Goal: Contribute content

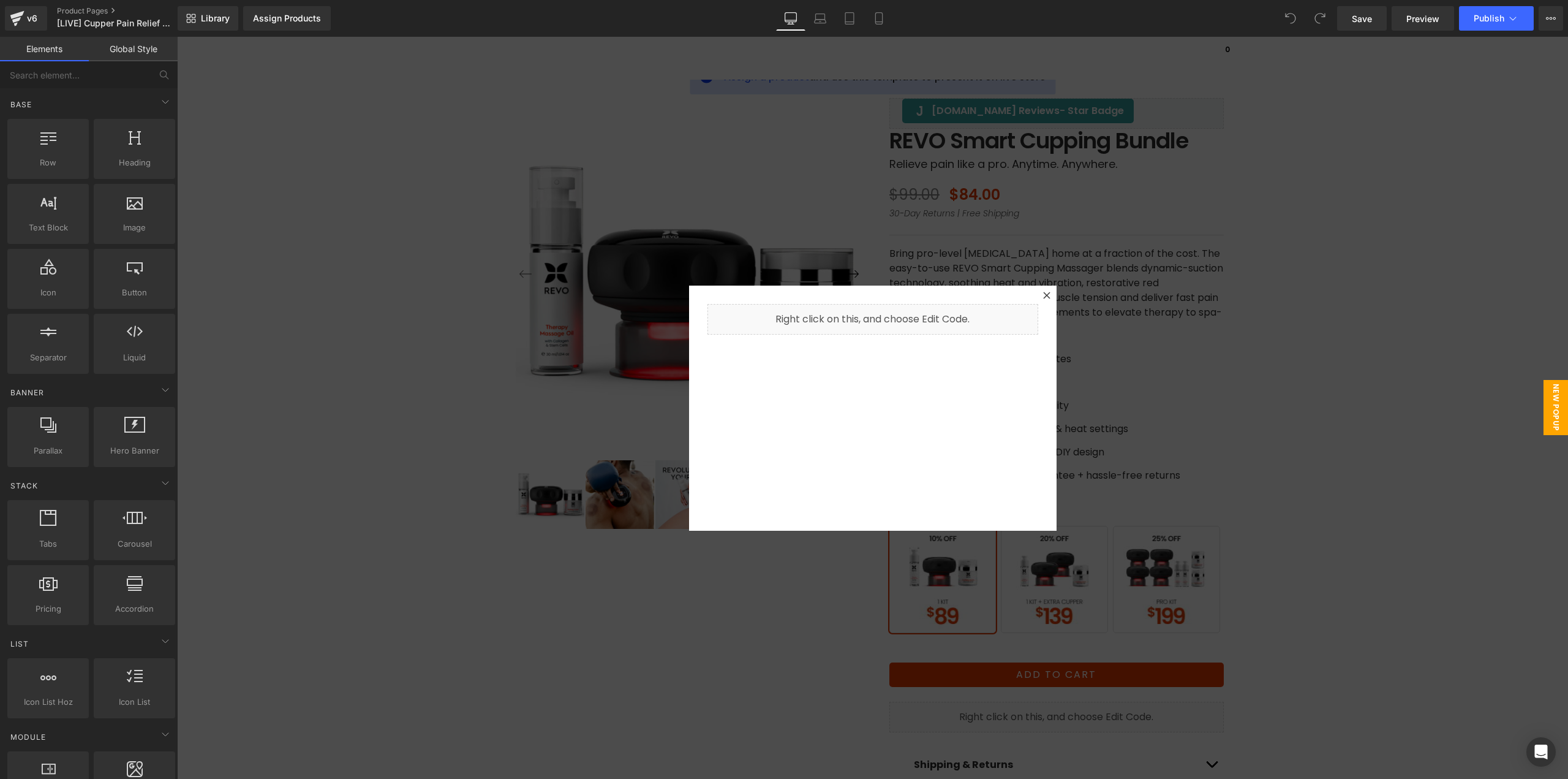
drag, startPoint x: 663, startPoint y: 125, endPoint x: 475, endPoint y: 66, distance: 197.0
click at [663, 125] on div at bounding box center [872, 407] width 1391 height 742
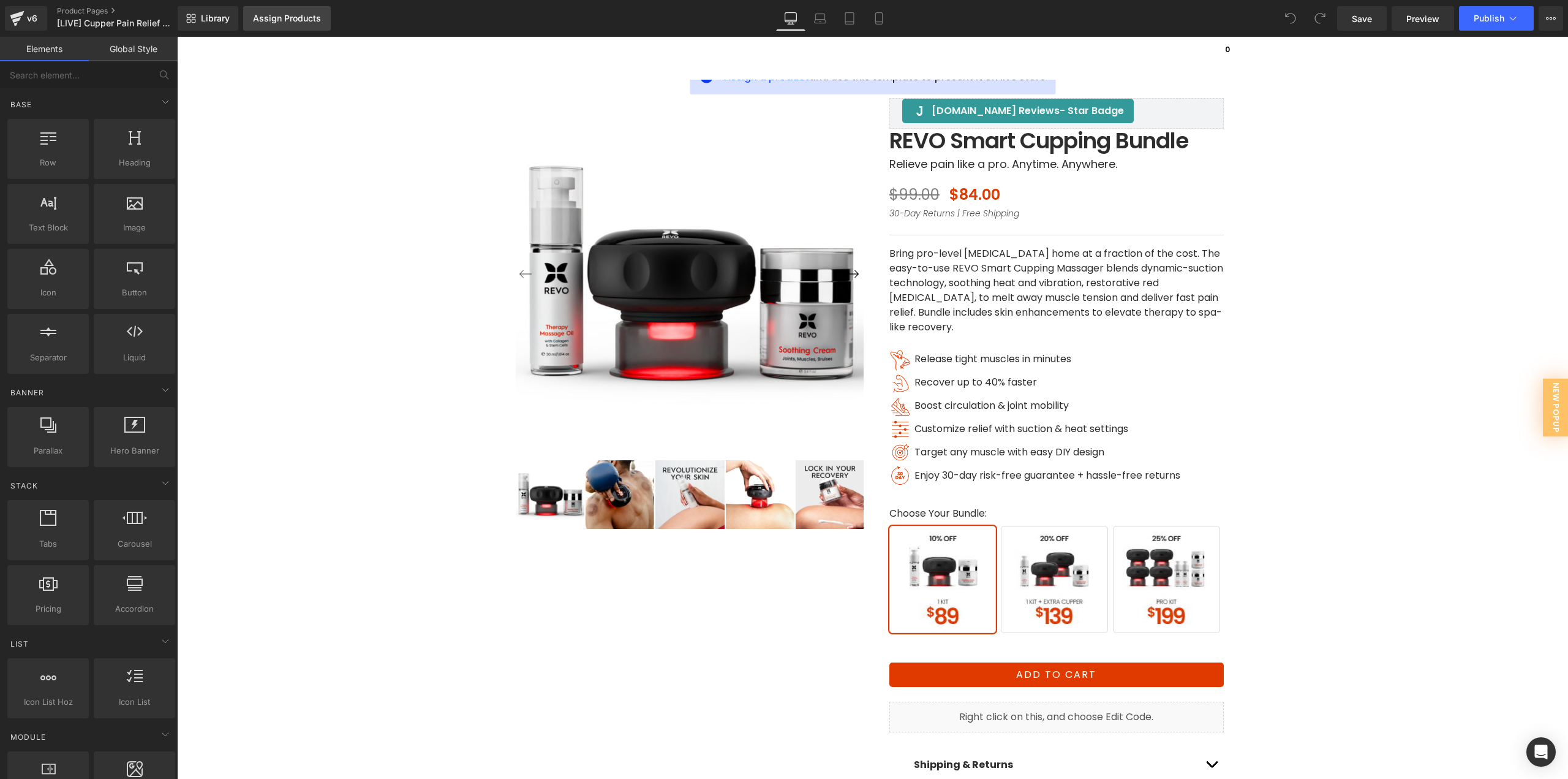
click at [294, 23] on link "Assign Products" at bounding box center [287, 18] width 88 height 25
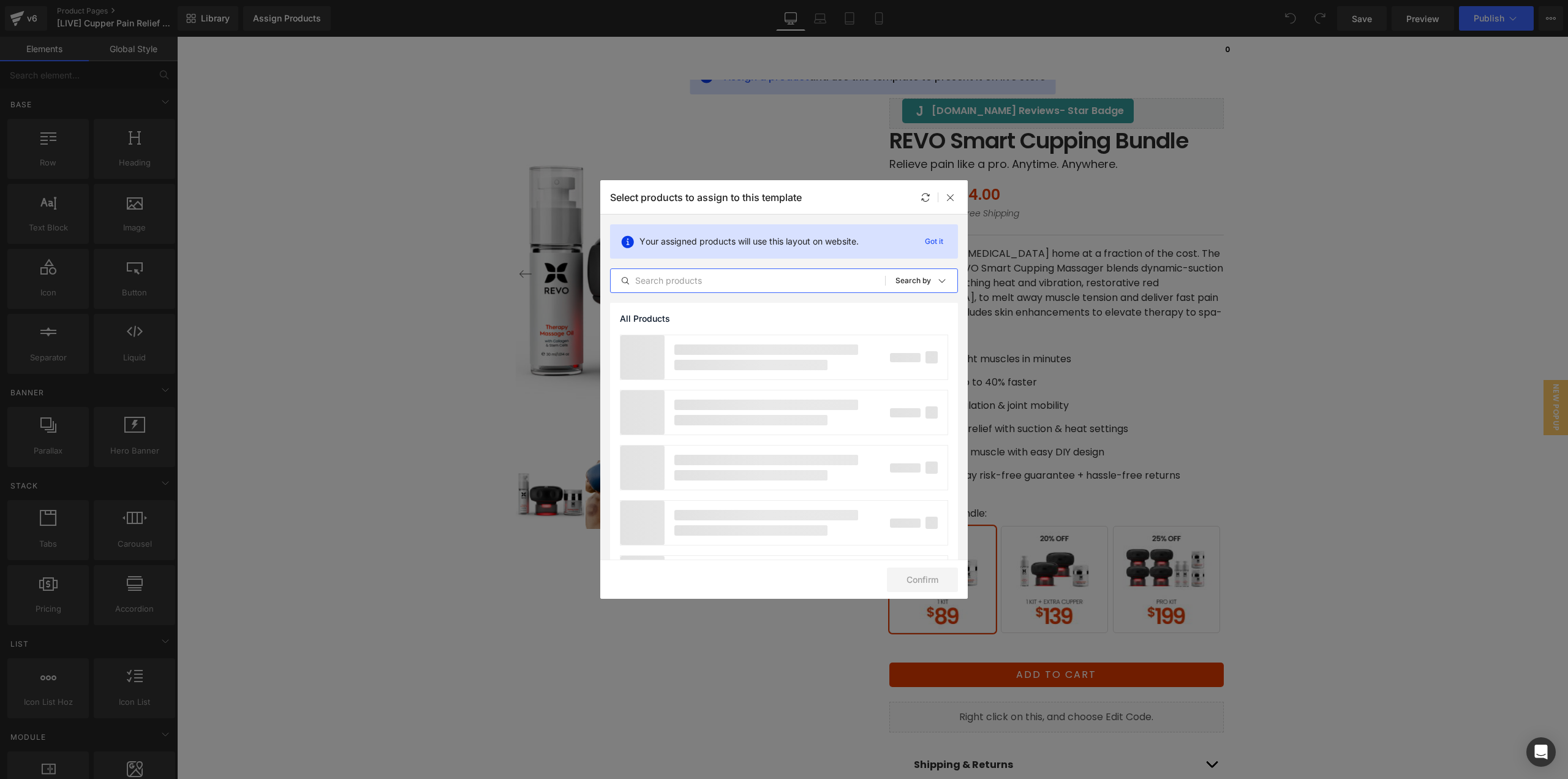
click at [675, 282] on input "text" at bounding box center [748, 281] width 275 height 15
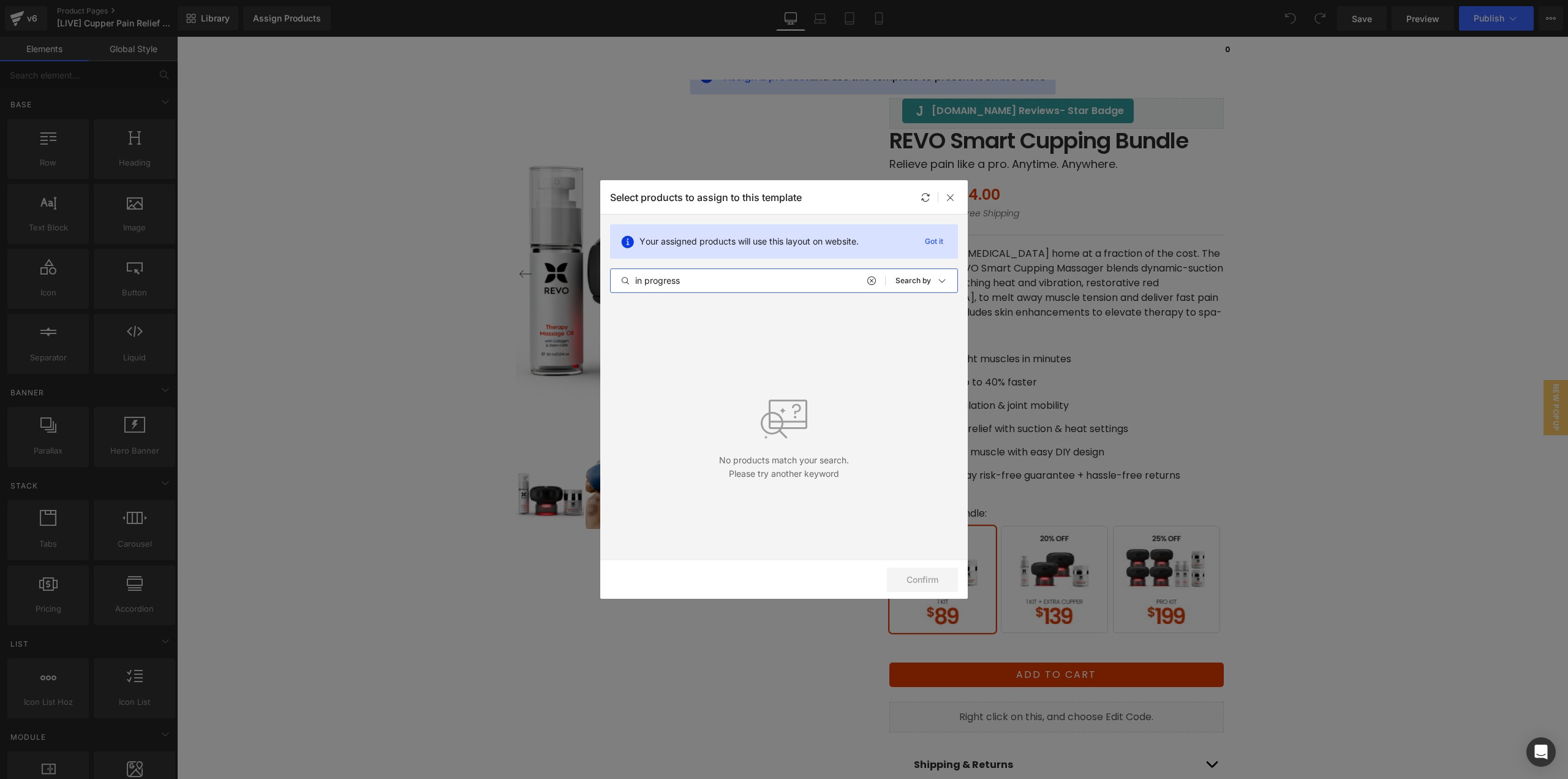
type input "in progress"
click at [868, 284] on icon at bounding box center [871, 280] width 8 height 10
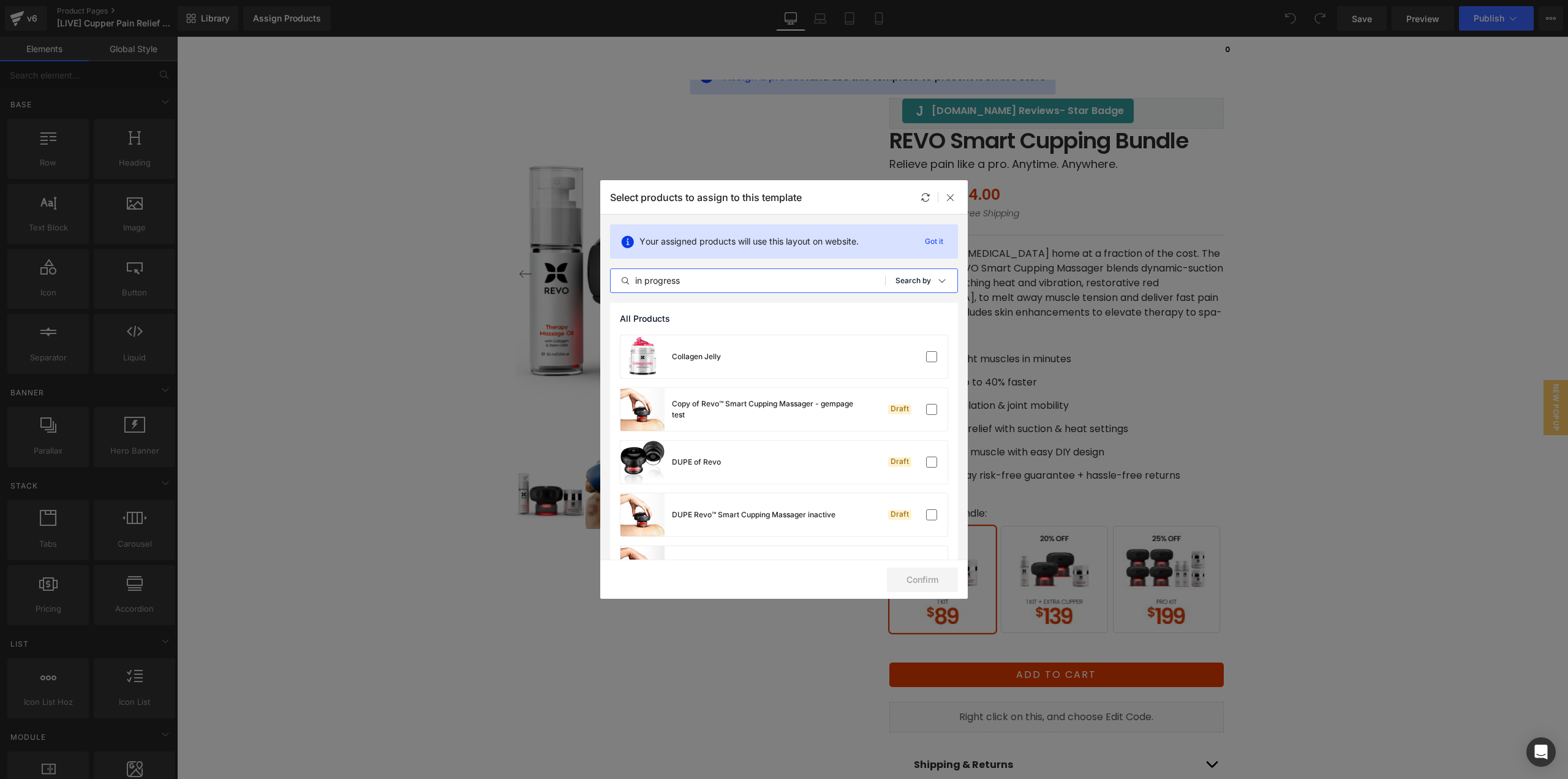
click at [909, 278] on p "Search by" at bounding box center [913, 280] width 35 height 8
click at [894, 312] on p "All Products" at bounding box center [884, 315] width 50 height 10
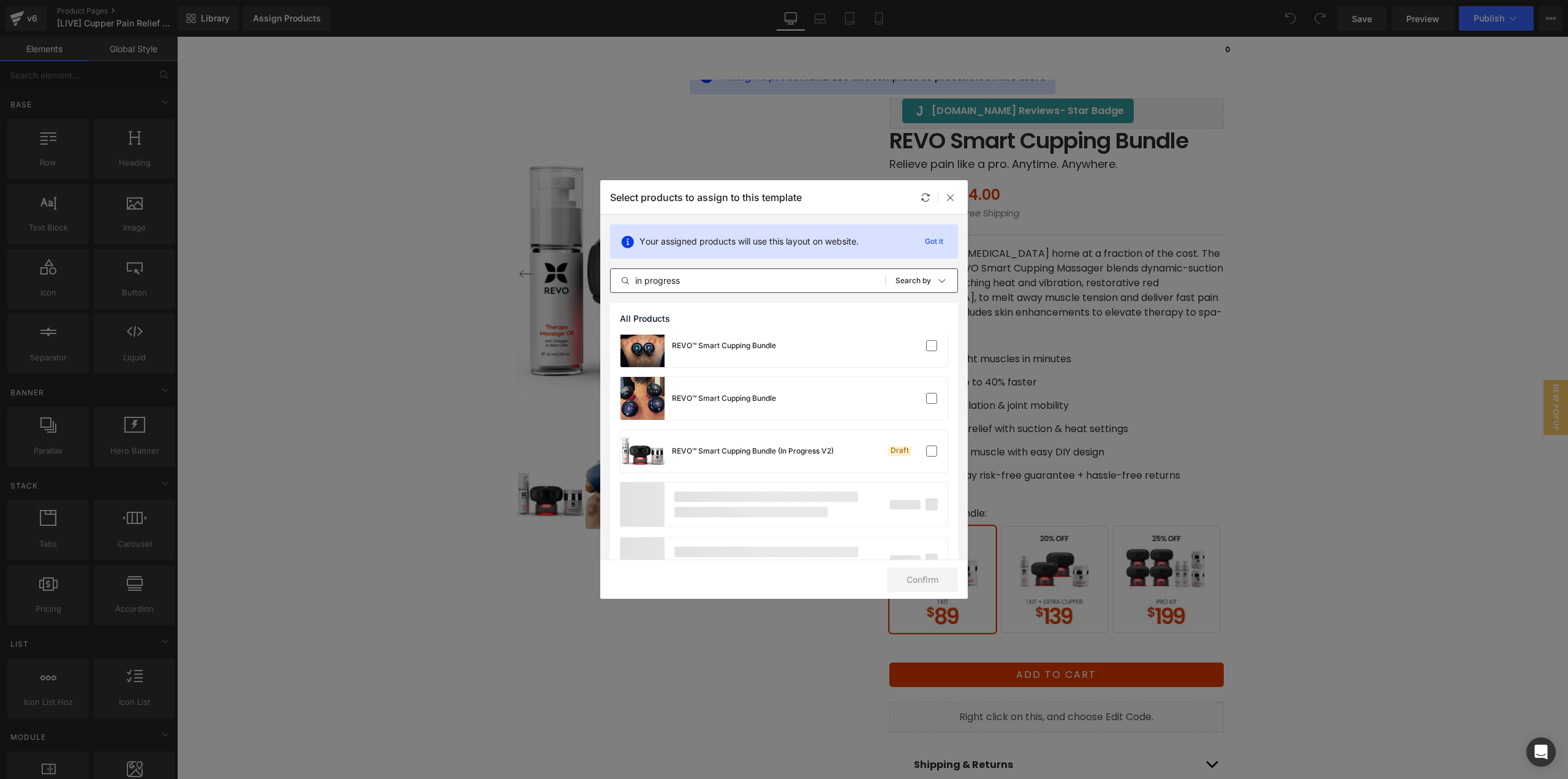
scroll to position [919, 0]
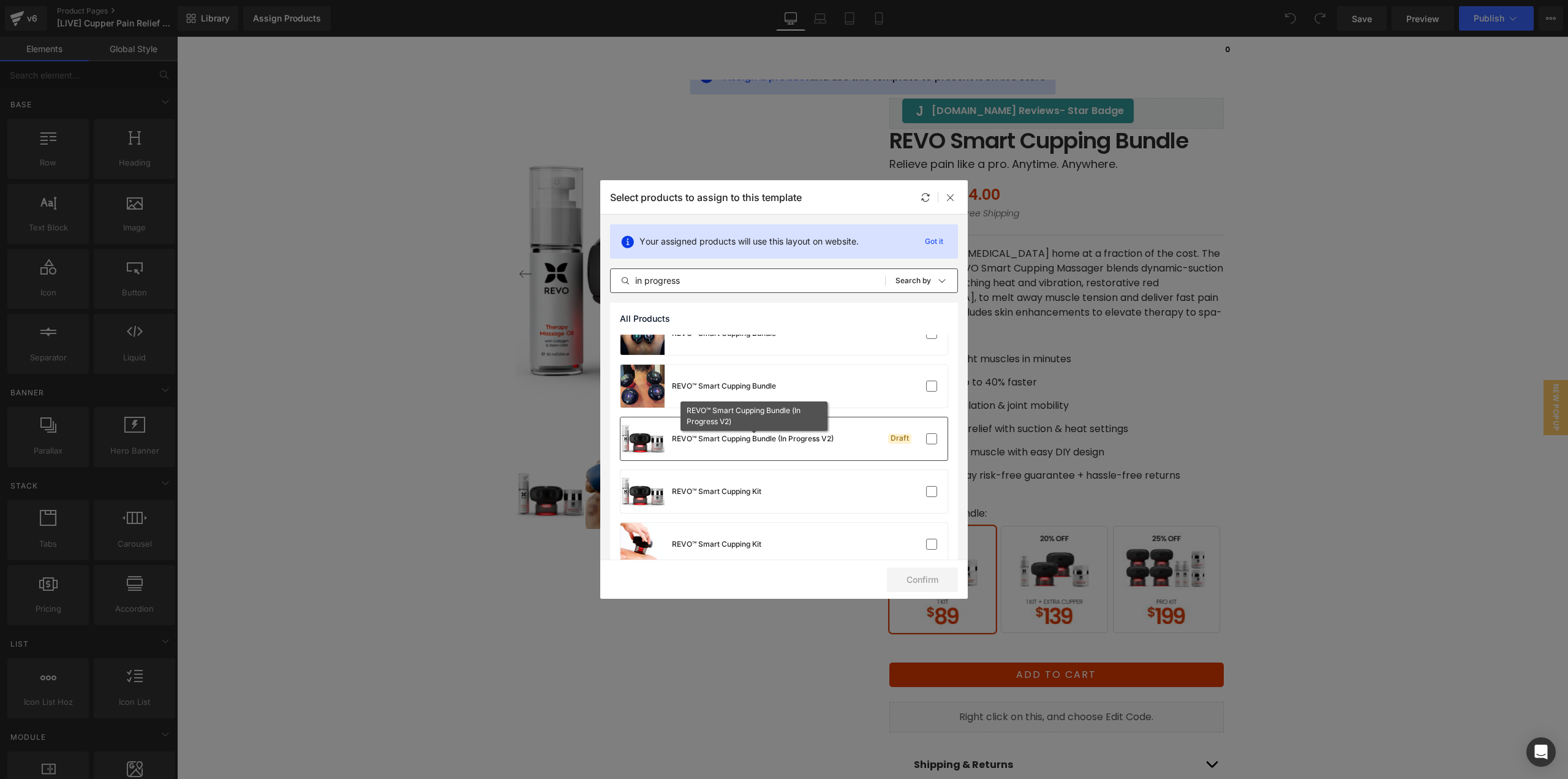
click at [812, 443] on div "REVO™ Smart Cupping Bundle (In Progress V2)" at bounding box center [753, 438] width 162 height 11
click at [913, 577] on button "Confirm" at bounding box center [923, 580] width 71 height 25
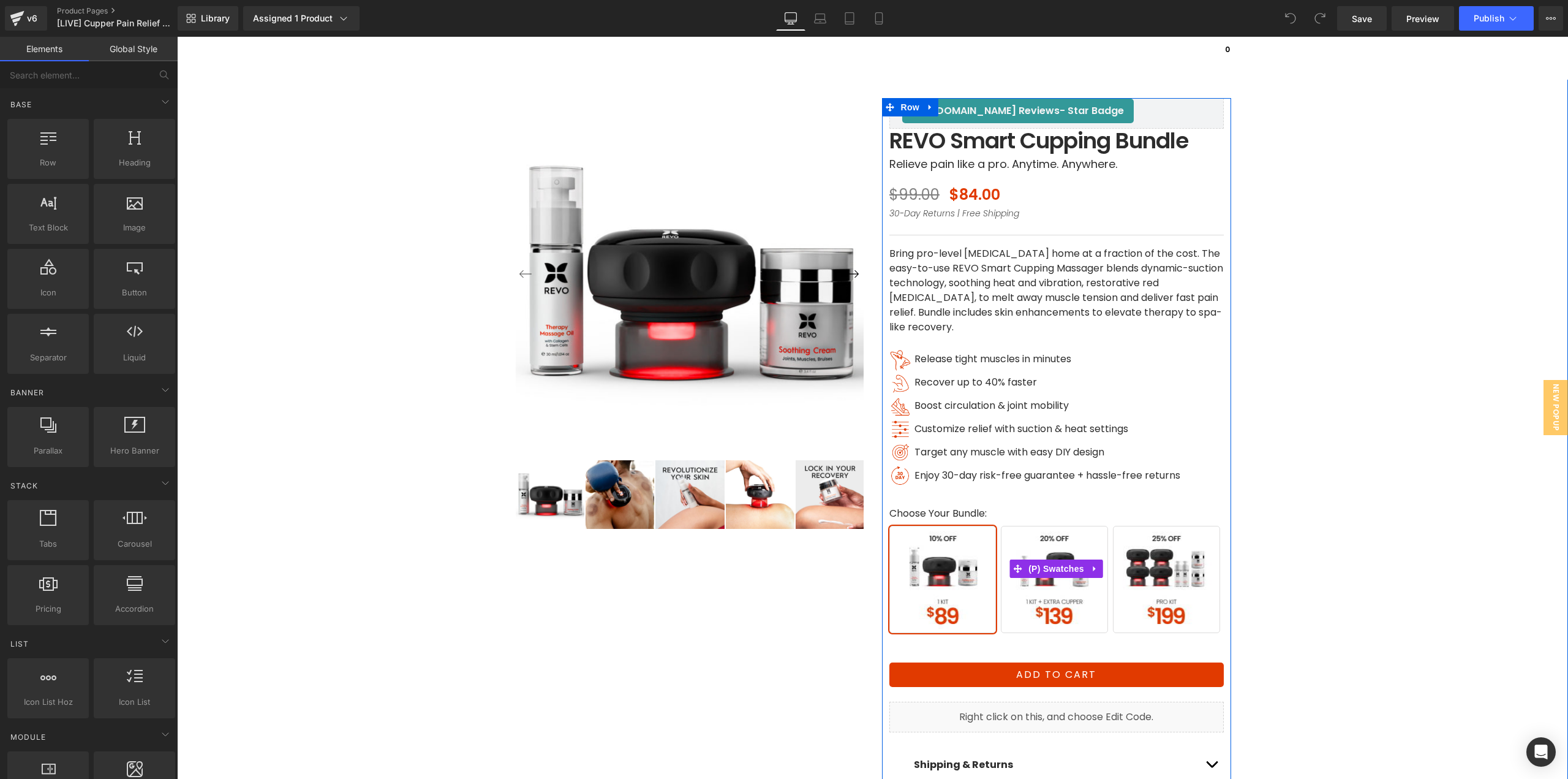
click at [1045, 615] on span "1 Kit + 1 Extra Cupper" at bounding box center [1054, 579] width 107 height 107
click at [1146, 613] on span "Pro Kit" at bounding box center [1166, 579] width 107 height 107
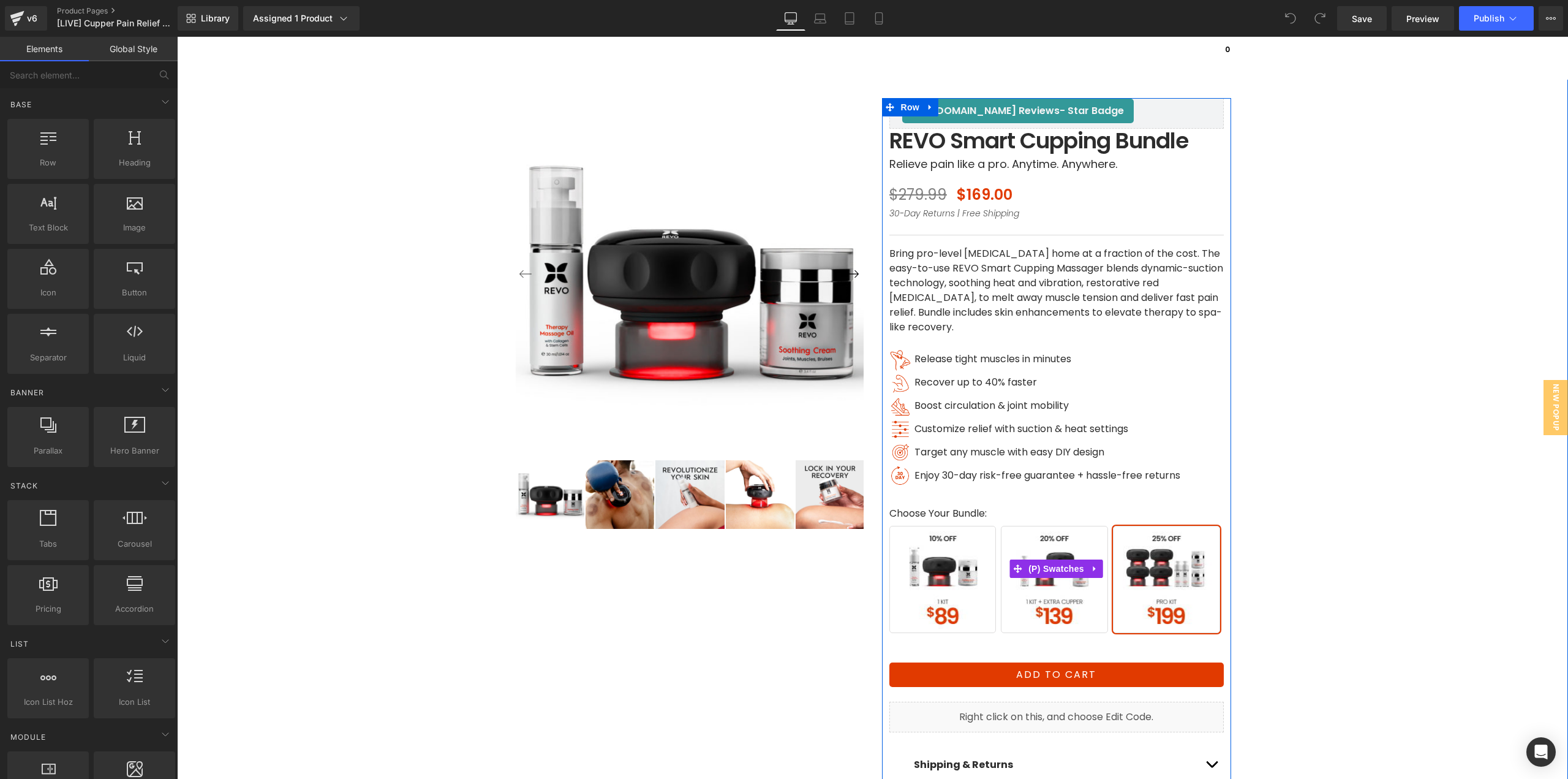
click at [978, 601] on span "Buy 1 Kit" at bounding box center [943, 579] width 107 height 107
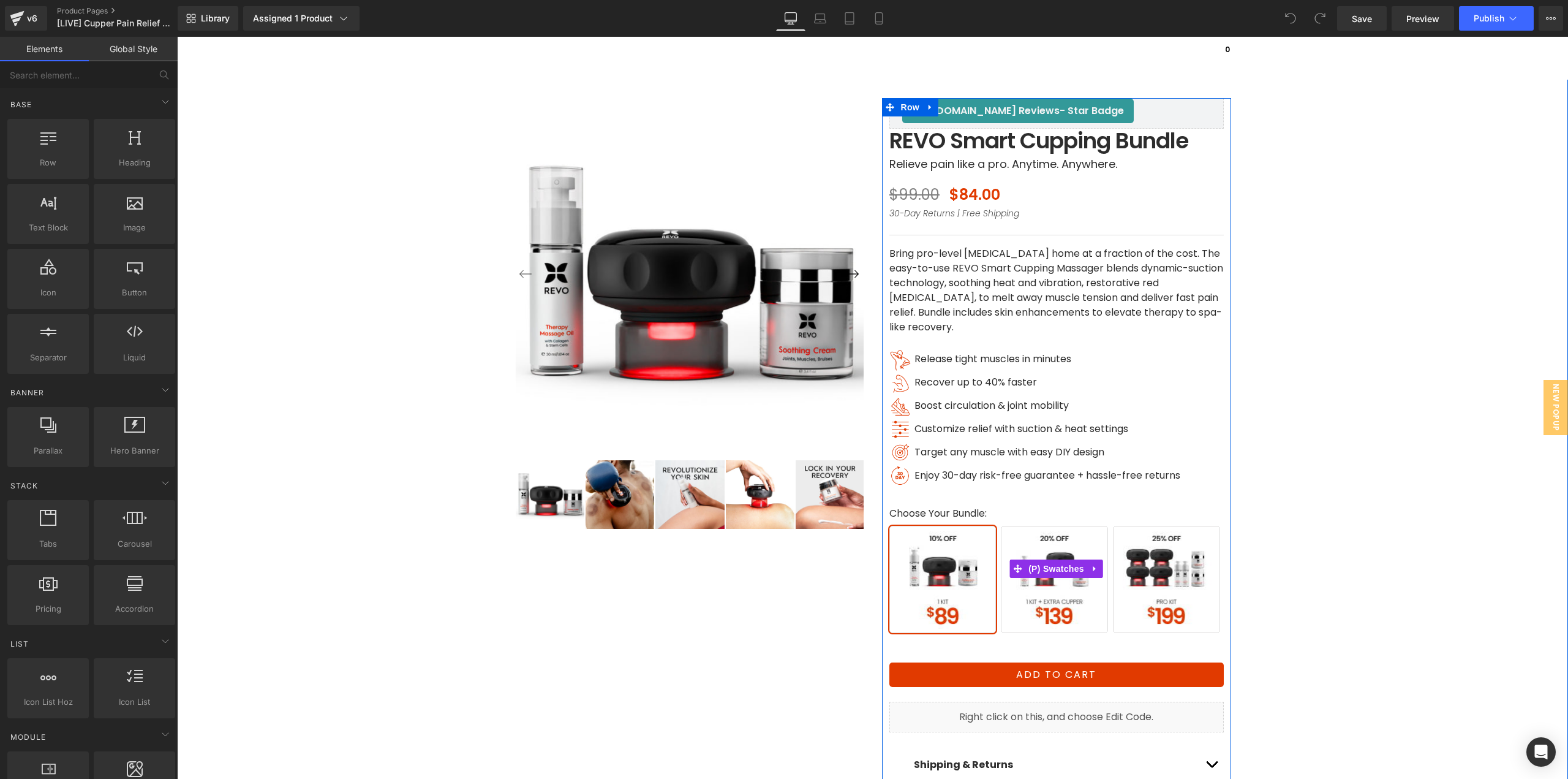
click at [1045, 609] on span "1 Kit + 1 Extra Cupper" at bounding box center [1054, 579] width 107 height 107
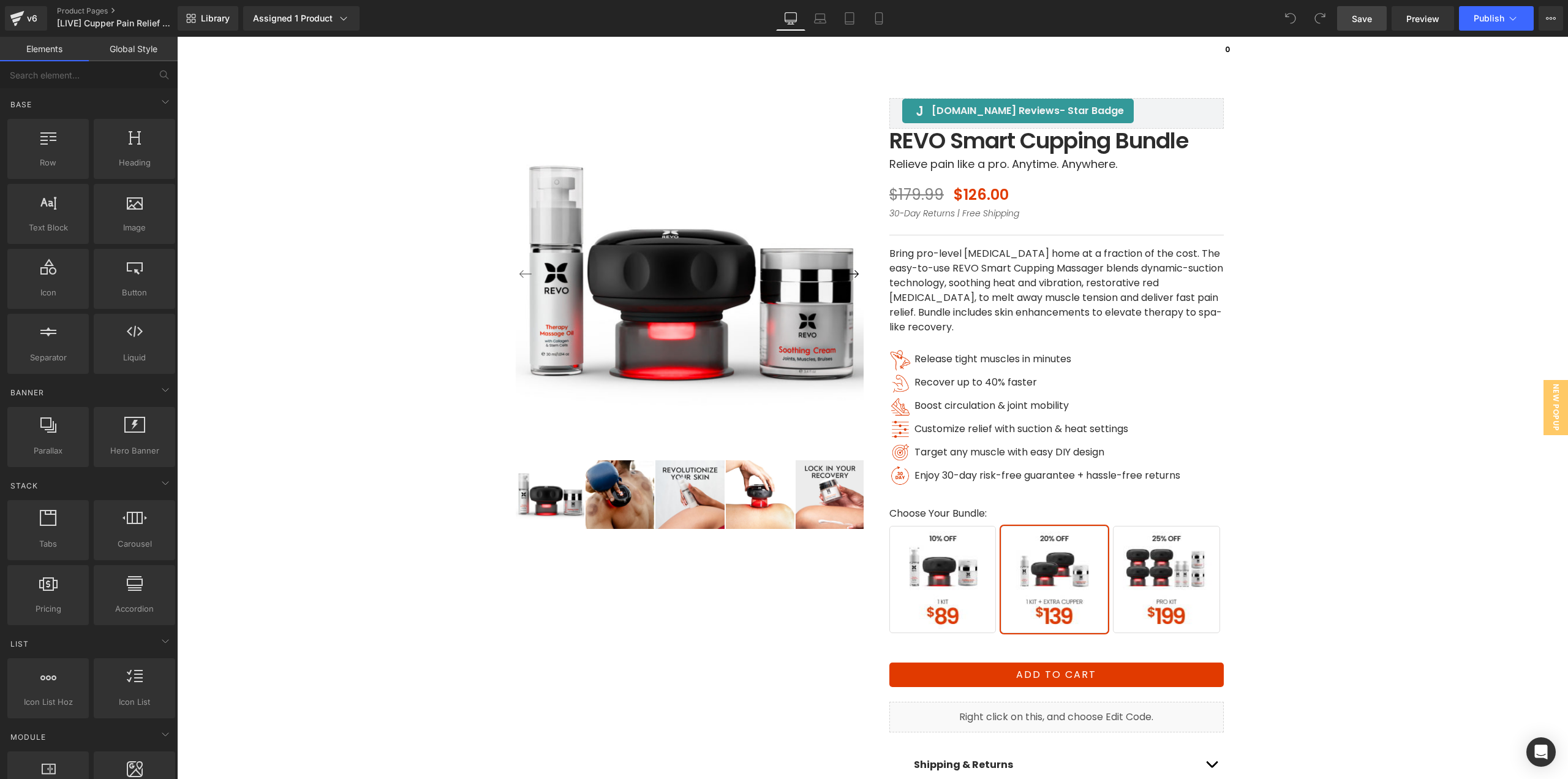
click at [1354, 25] on span "Save" at bounding box center [1362, 18] width 20 height 13
click at [866, 22] on icon at bounding box center [866, 18] width 12 height 12
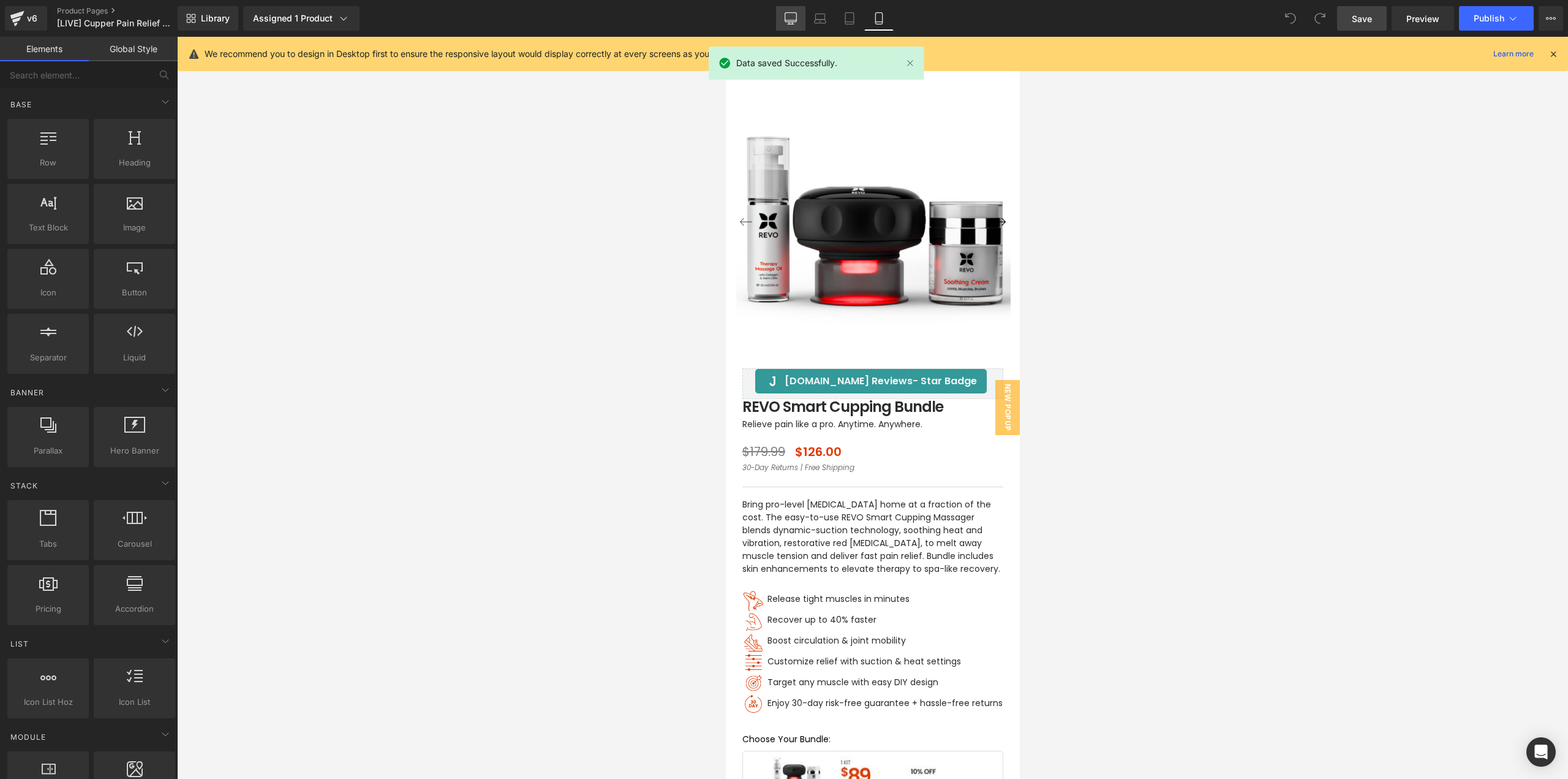
drag, startPoint x: 759, startPoint y: 436, endPoint x: 779, endPoint y: 20, distance: 416.5
click at [779, 20] on link "Desktop" at bounding box center [791, 18] width 29 height 25
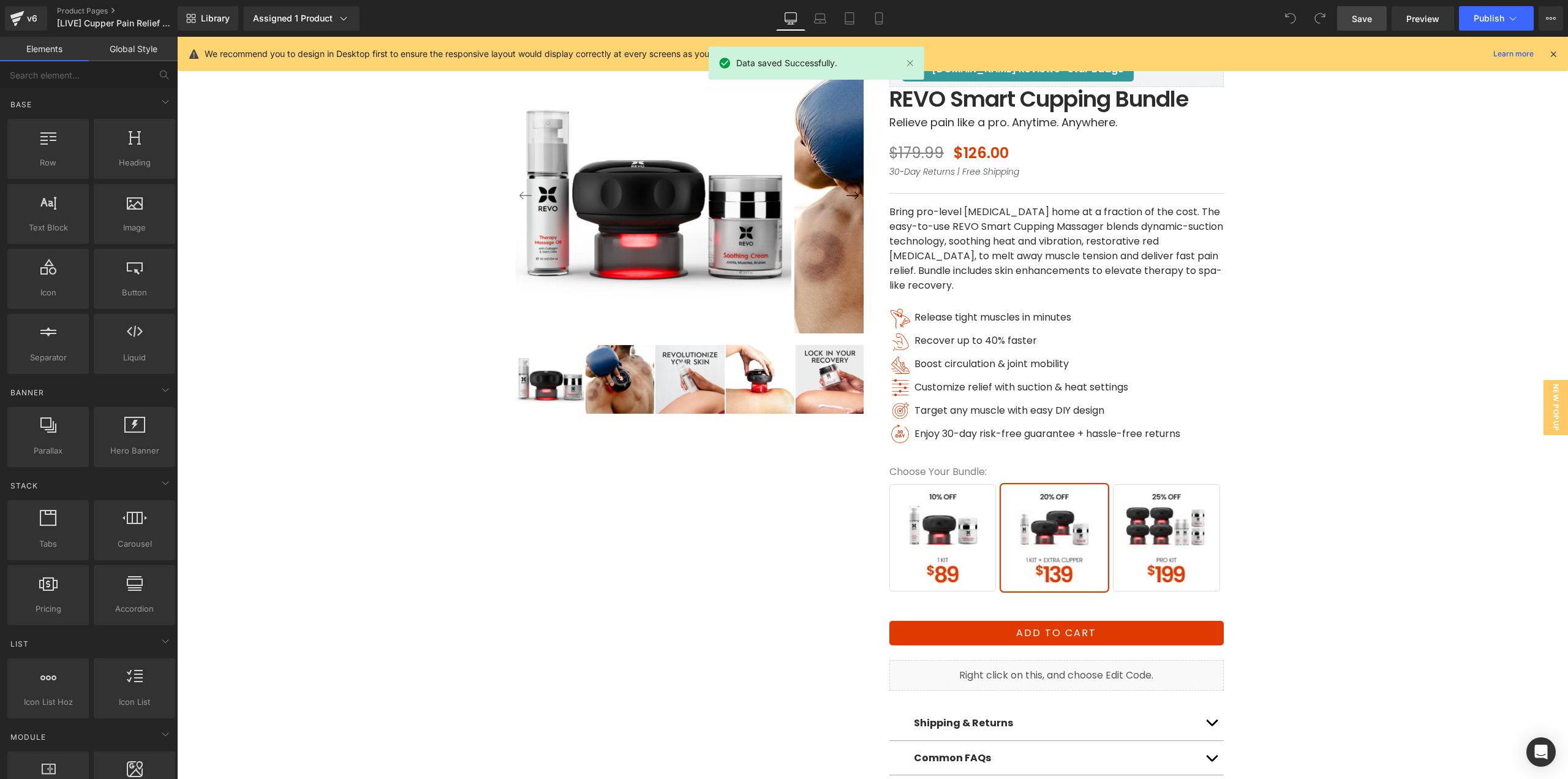
scroll to position [43, 0]
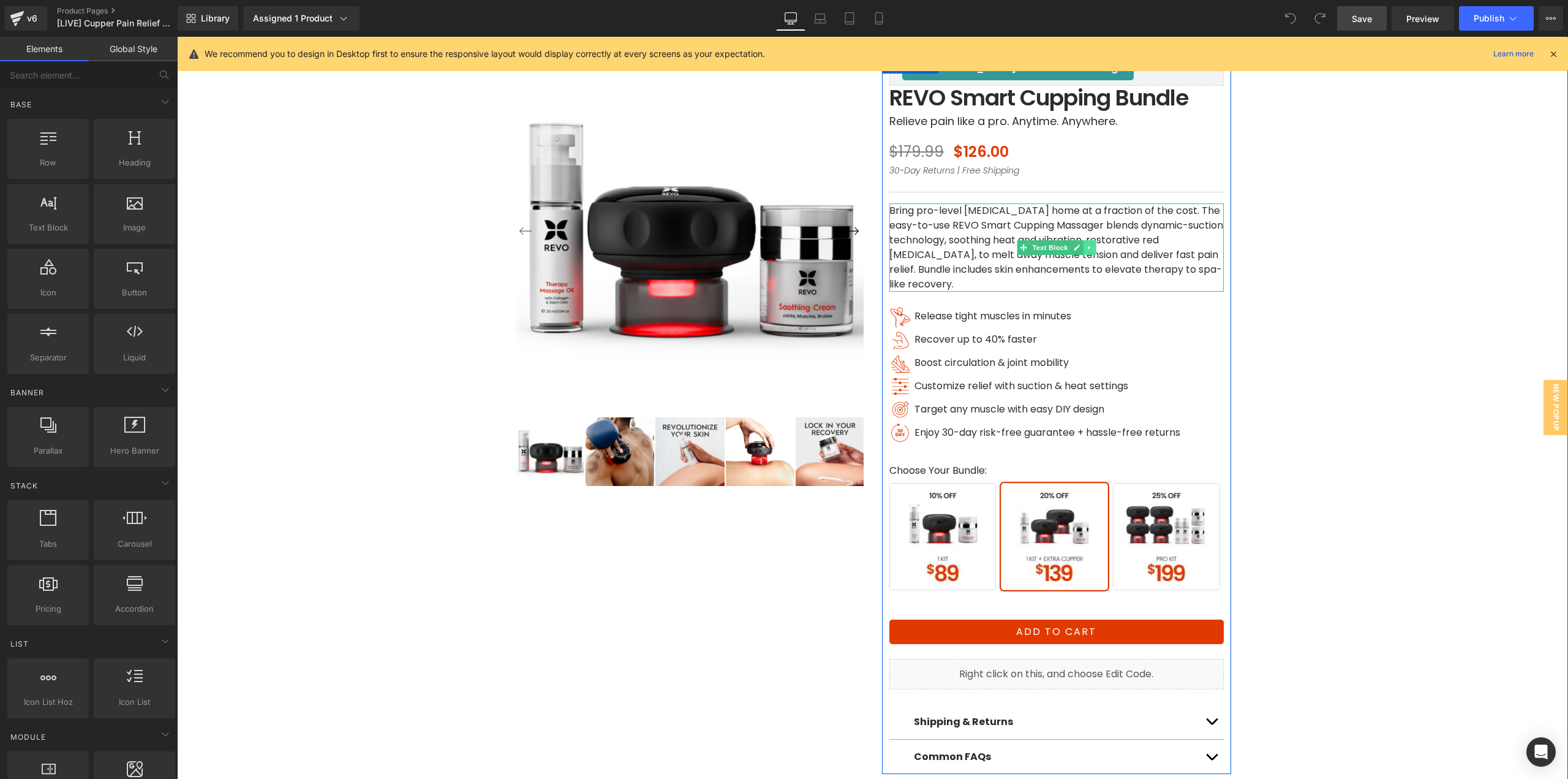
click at [1083, 250] on link at bounding box center [1089, 248] width 13 height 15
click at [1079, 249] on icon at bounding box center [1082, 247] width 7 height 7
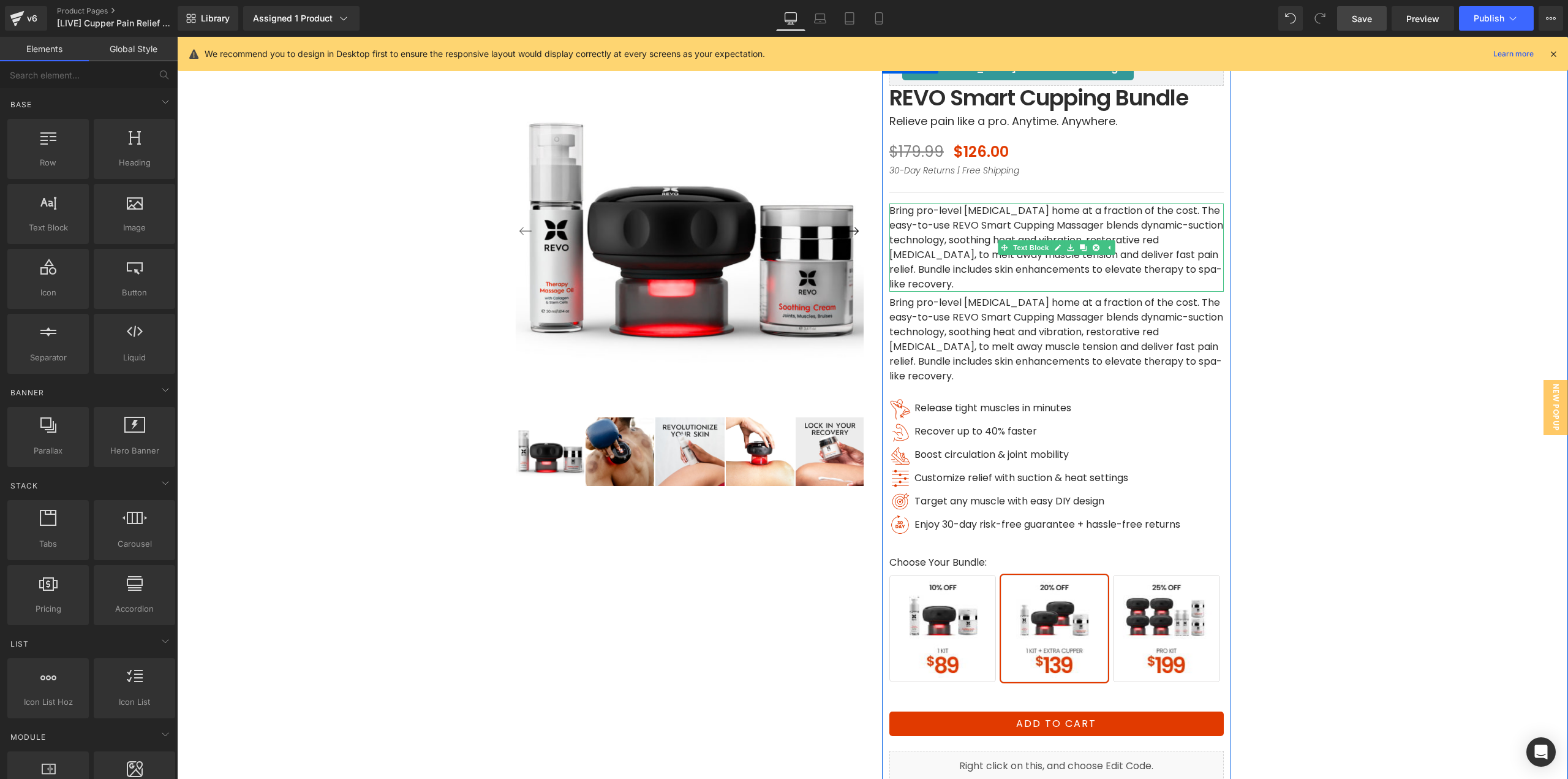
click at [930, 255] on p "Bring pro-level [MEDICAL_DATA] home at a fraction of the cost. The easy-to-use …" at bounding box center [1057, 248] width 335 height 88
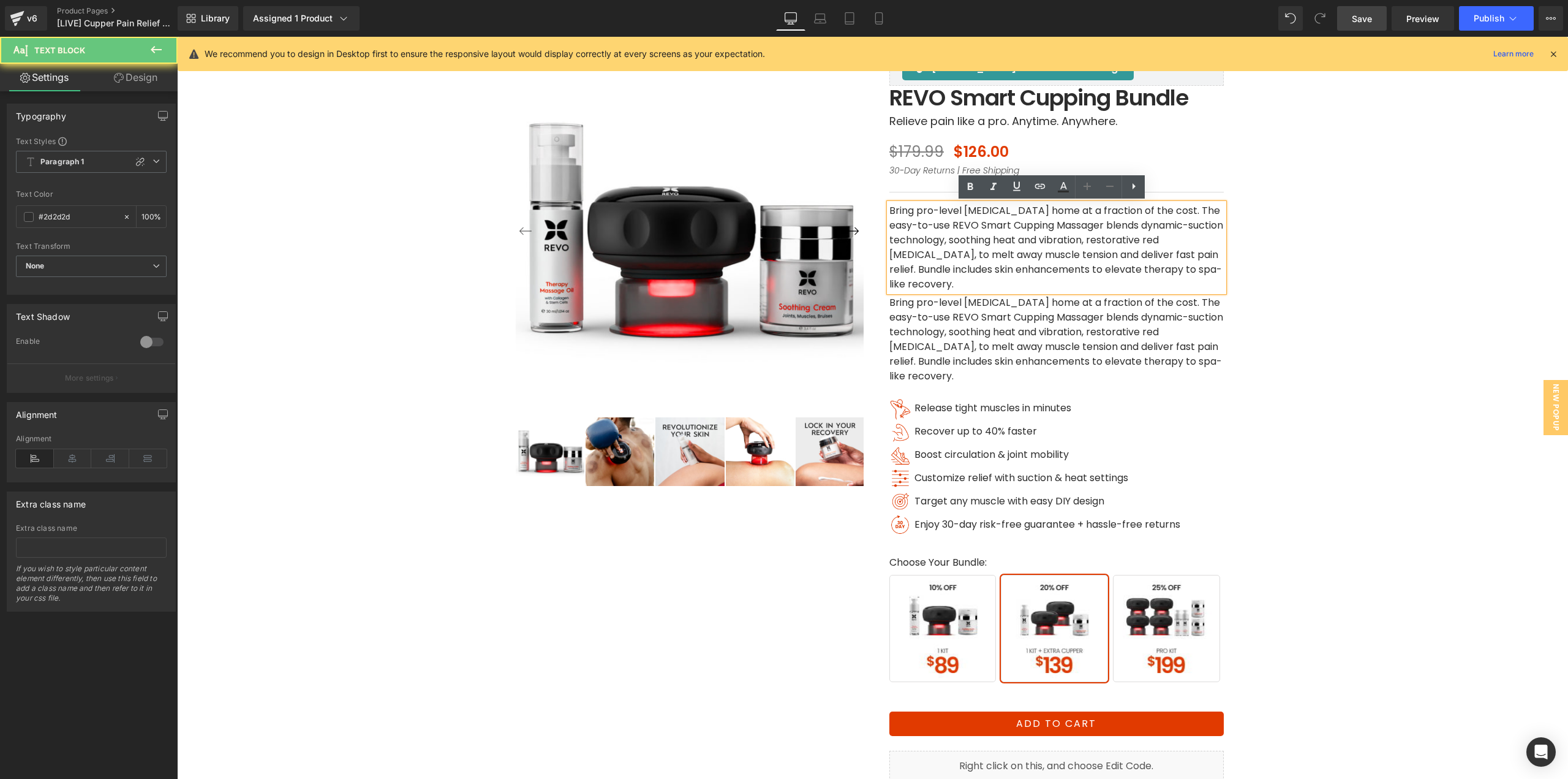
click at [941, 241] on p "Bring pro-level [MEDICAL_DATA] home at a fraction of the cost. The easy-to-use …" at bounding box center [1057, 248] width 335 height 88
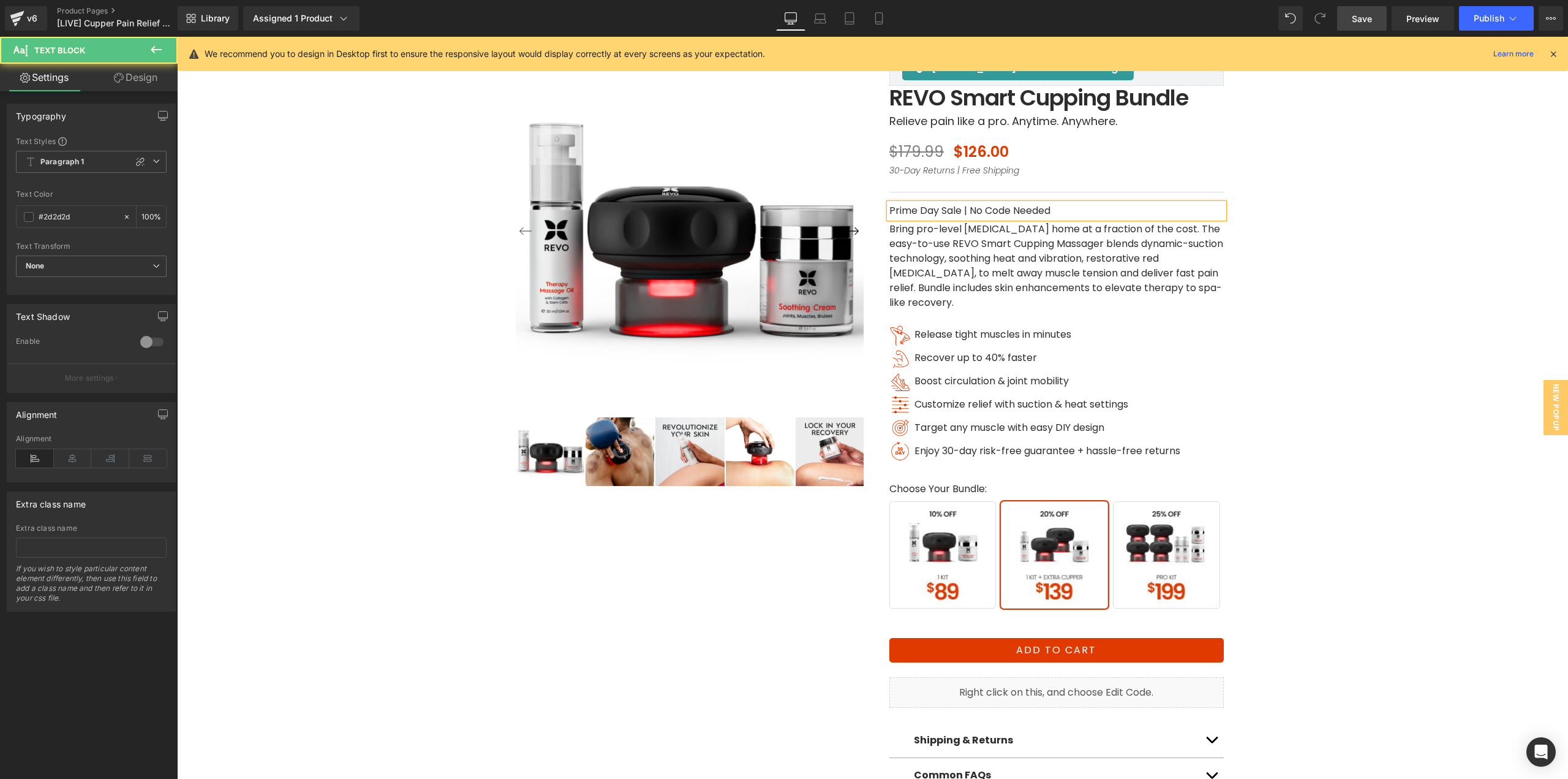
click at [1042, 210] on p "Prime Day Sale | No Code Needed" at bounding box center [1057, 211] width 335 height 15
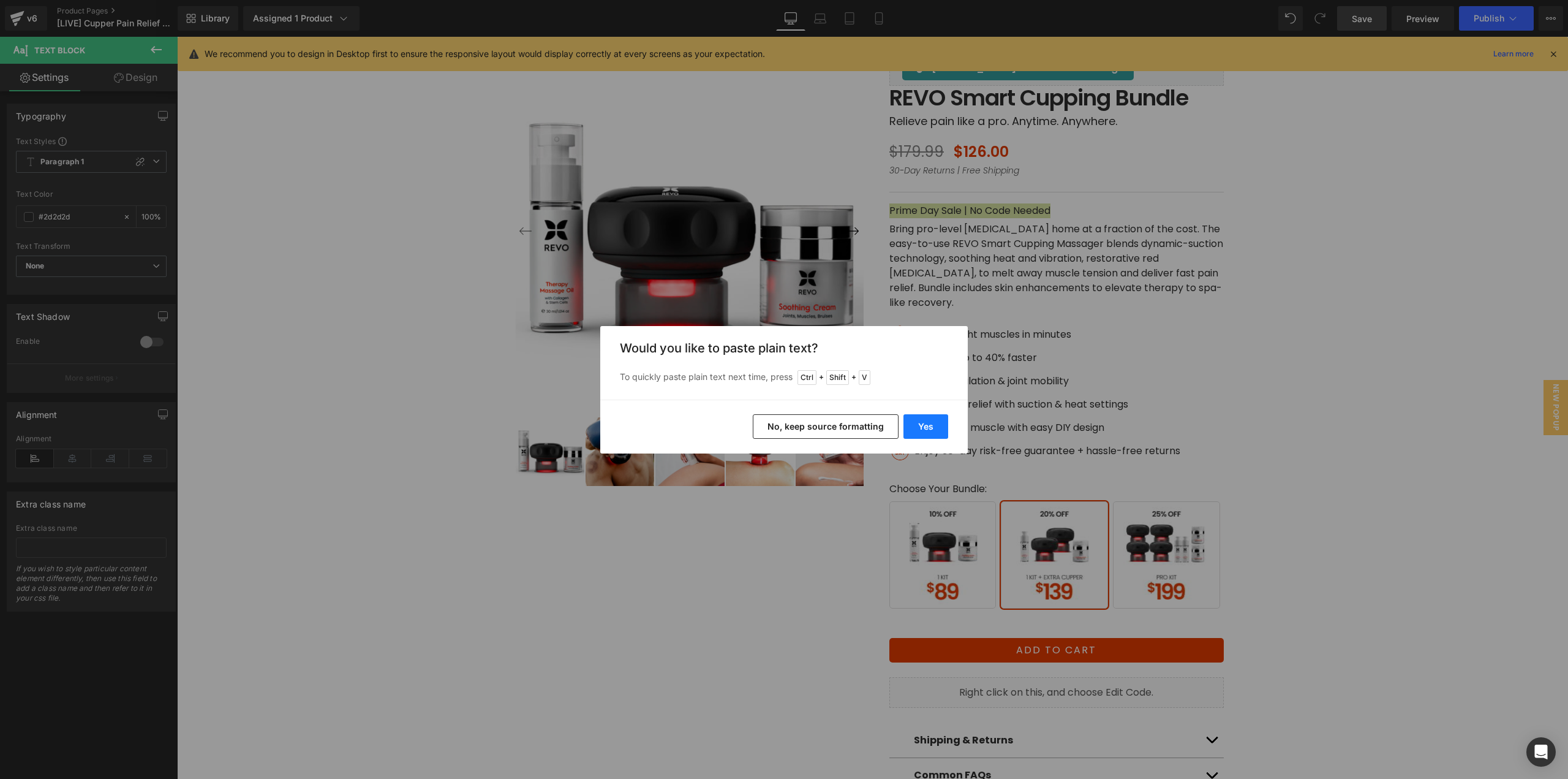
click at [930, 428] on button "Yes" at bounding box center [926, 426] width 45 height 25
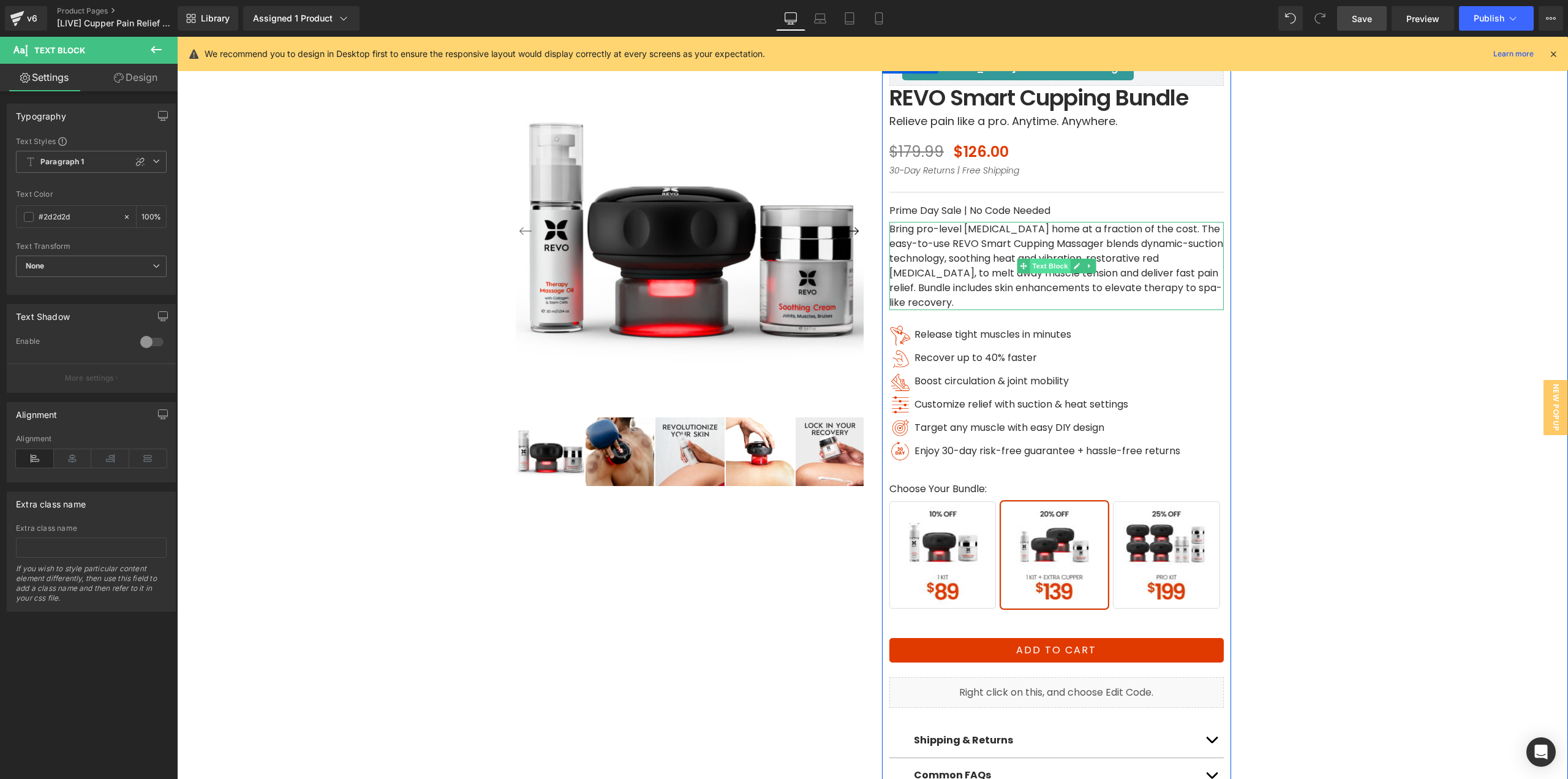
click at [1049, 273] on span "Text Block" at bounding box center [1050, 266] width 40 height 15
click at [1050, 268] on span "Text Block" at bounding box center [1050, 267] width 40 height 15
drag, startPoint x: 148, startPoint y: 83, endPoint x: 70, endPoint y: 154, distance: 105.5
click at [148, 84] on link "Design" at bounding box center [136, 77] width 89 height 28
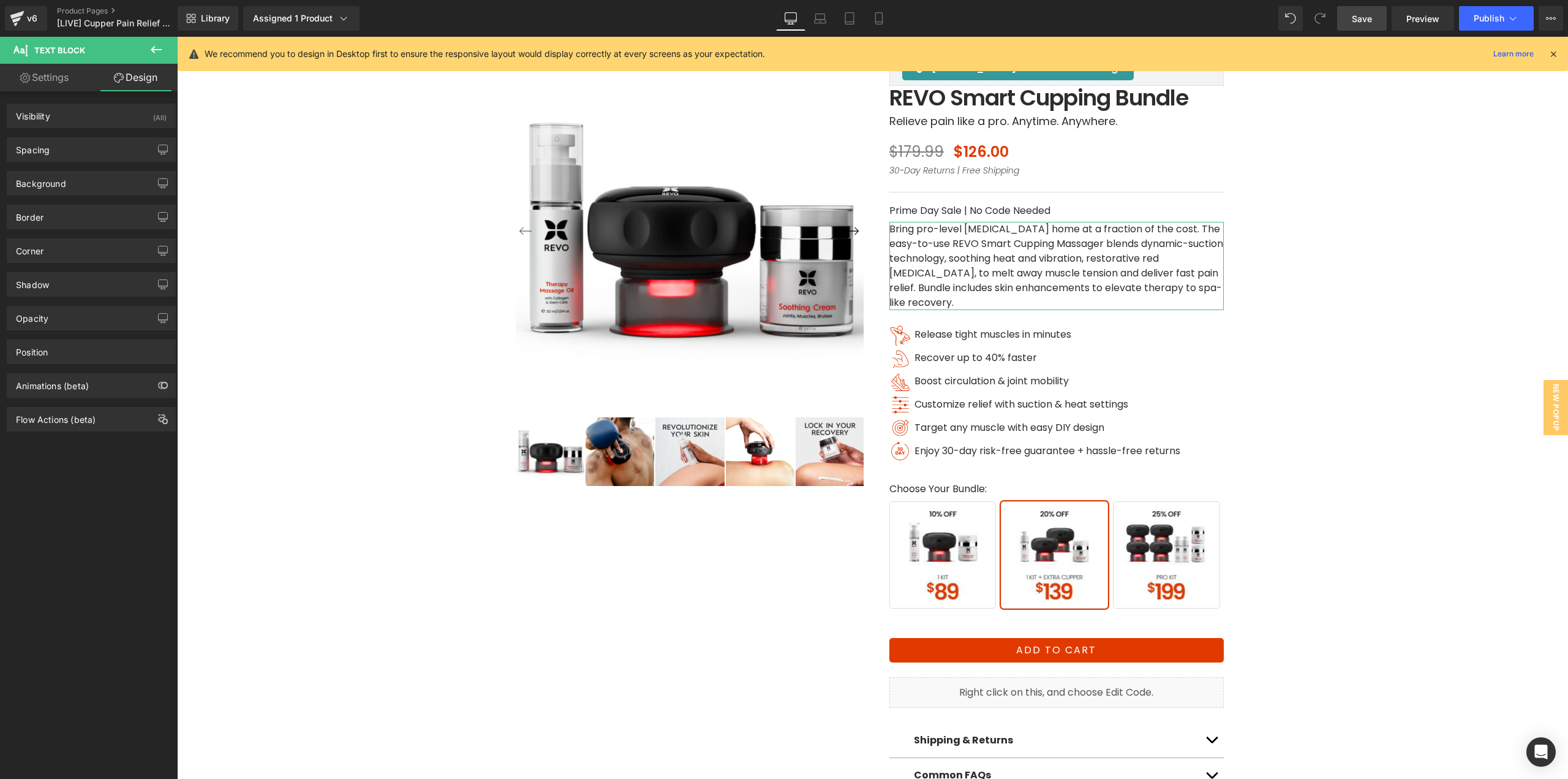
click at [61, 162] on div "Background Color & Image color Color % Image Replace Image Upload image or Brow…" at bounding box center [91, 178] width 183 height 34
click at [61, 159] on div "Spacing" at bounding box center [91, 149] width 168 height 23
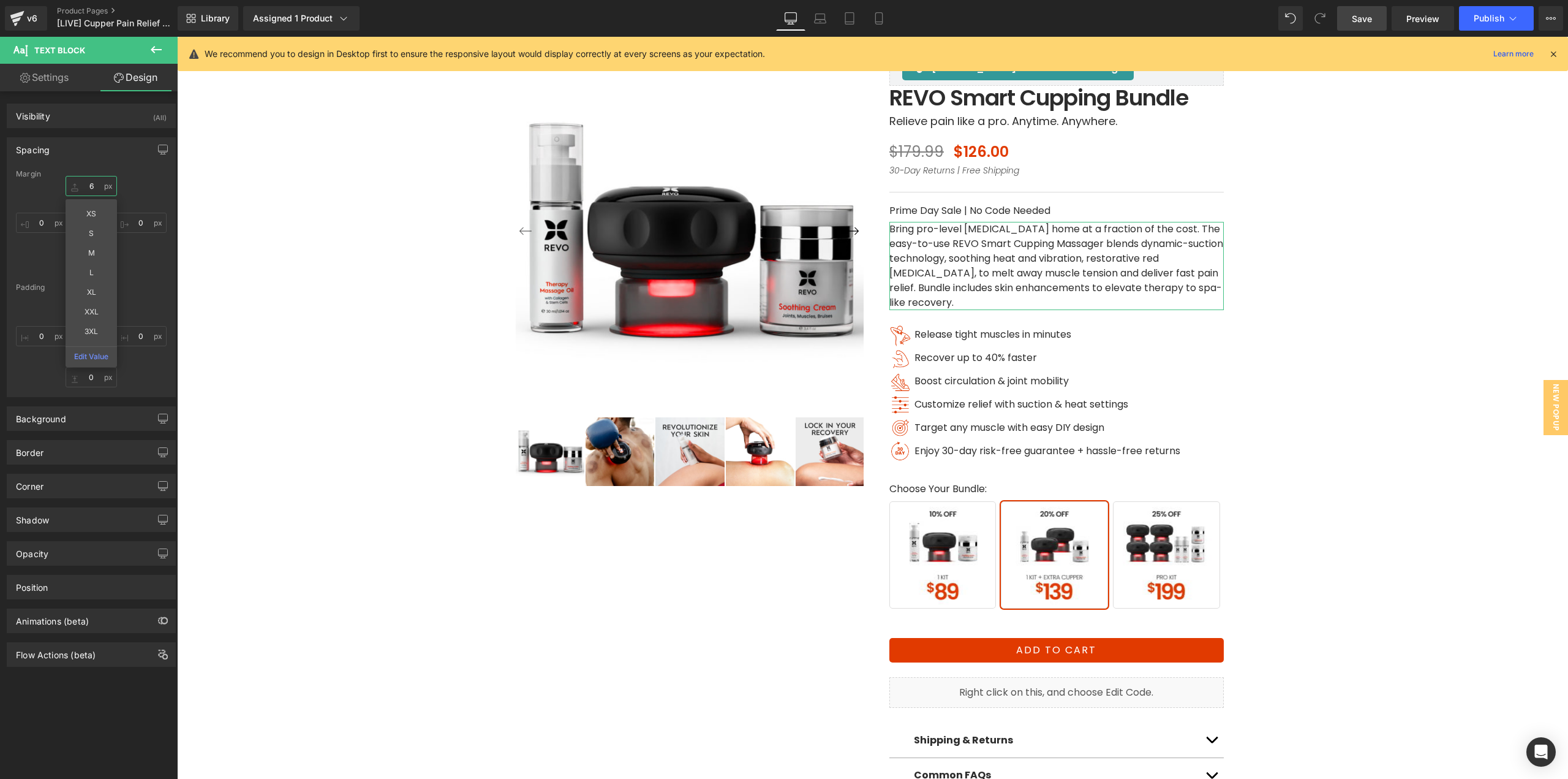
click at [91, 194] on input "text" at bounding box center [91, 186] width 52 height 20
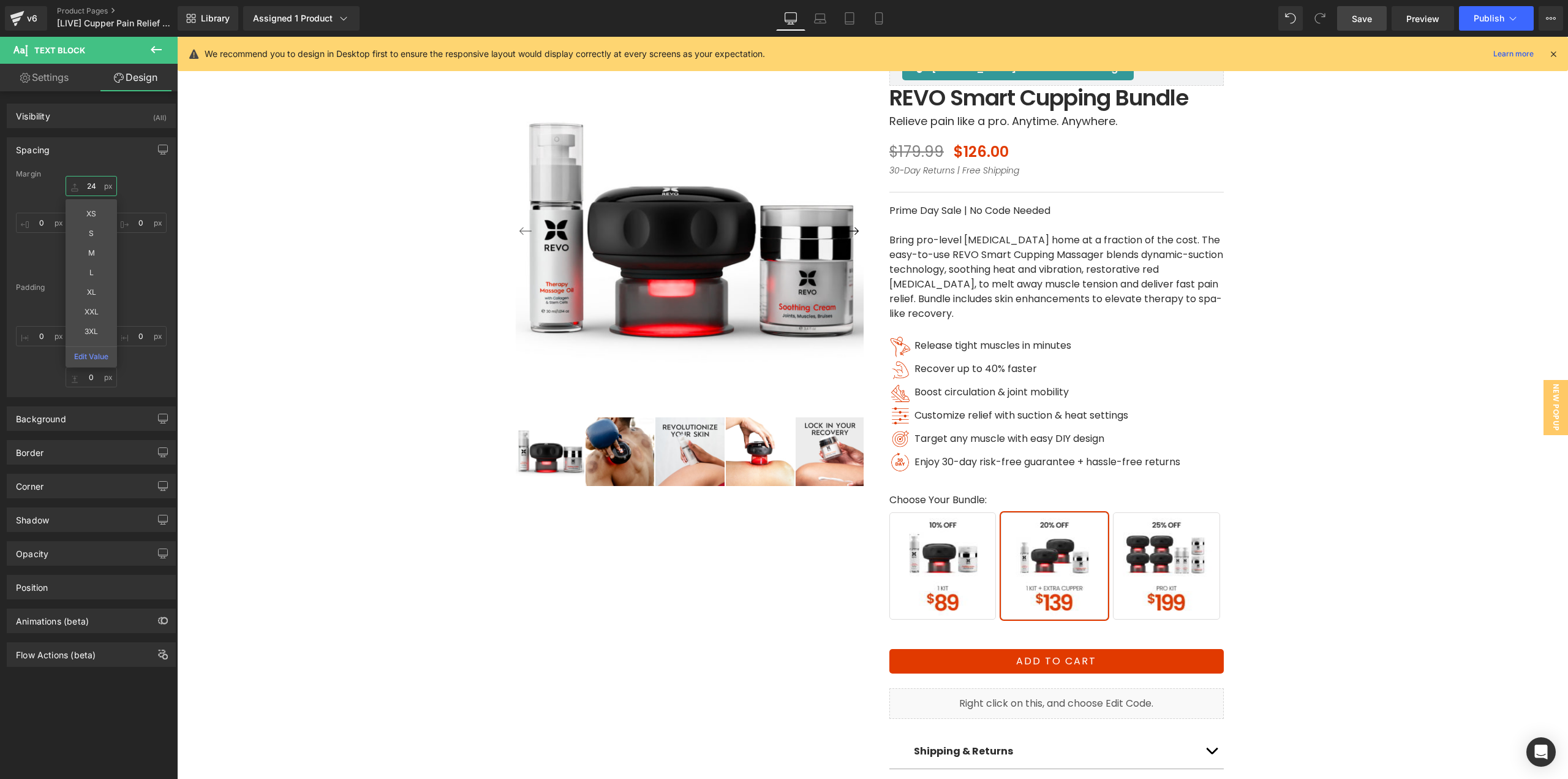
type input "24"
click at [1361, 22] on span "Save" at bounding box center [1362, 18] width 20 height 13
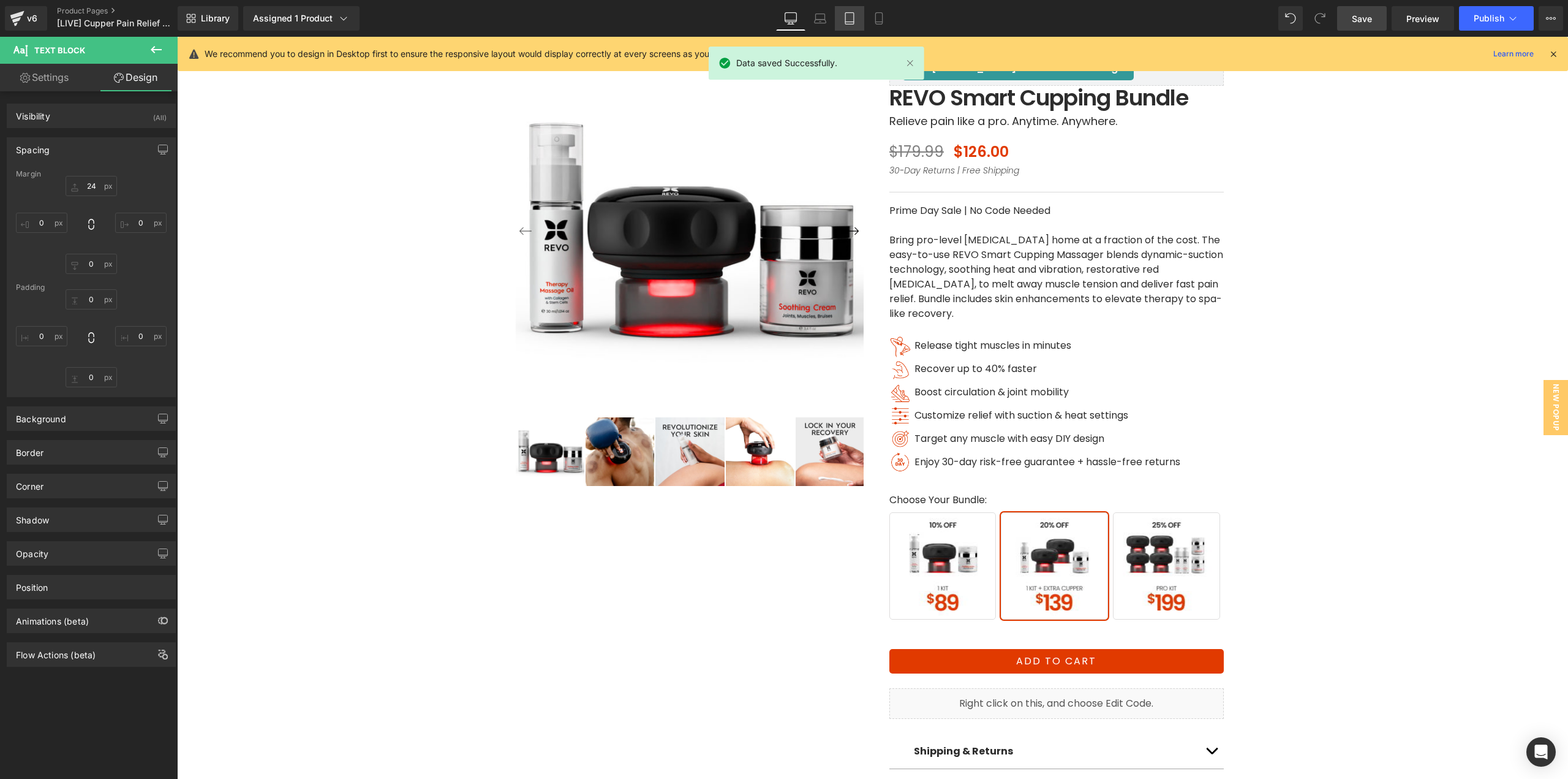
drag, startPoint x: 860, startPoint y: 19, endPoint x: 443, endPoint y: 145, distance: 435.6
click at [860, 19] on link "Tablet" at bounding box center [849, 18] width 29 height 25
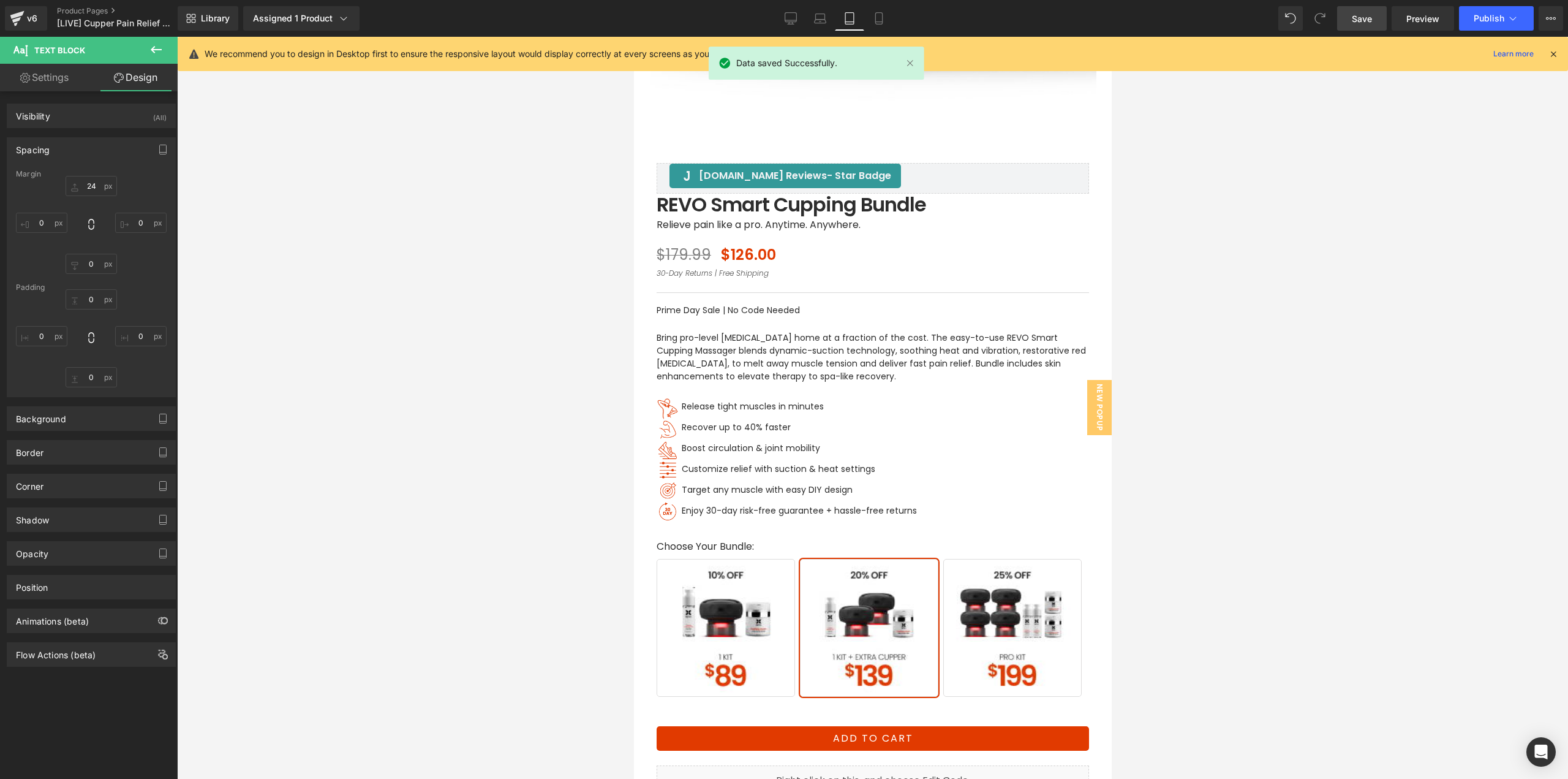
scroll to position [488, 0]
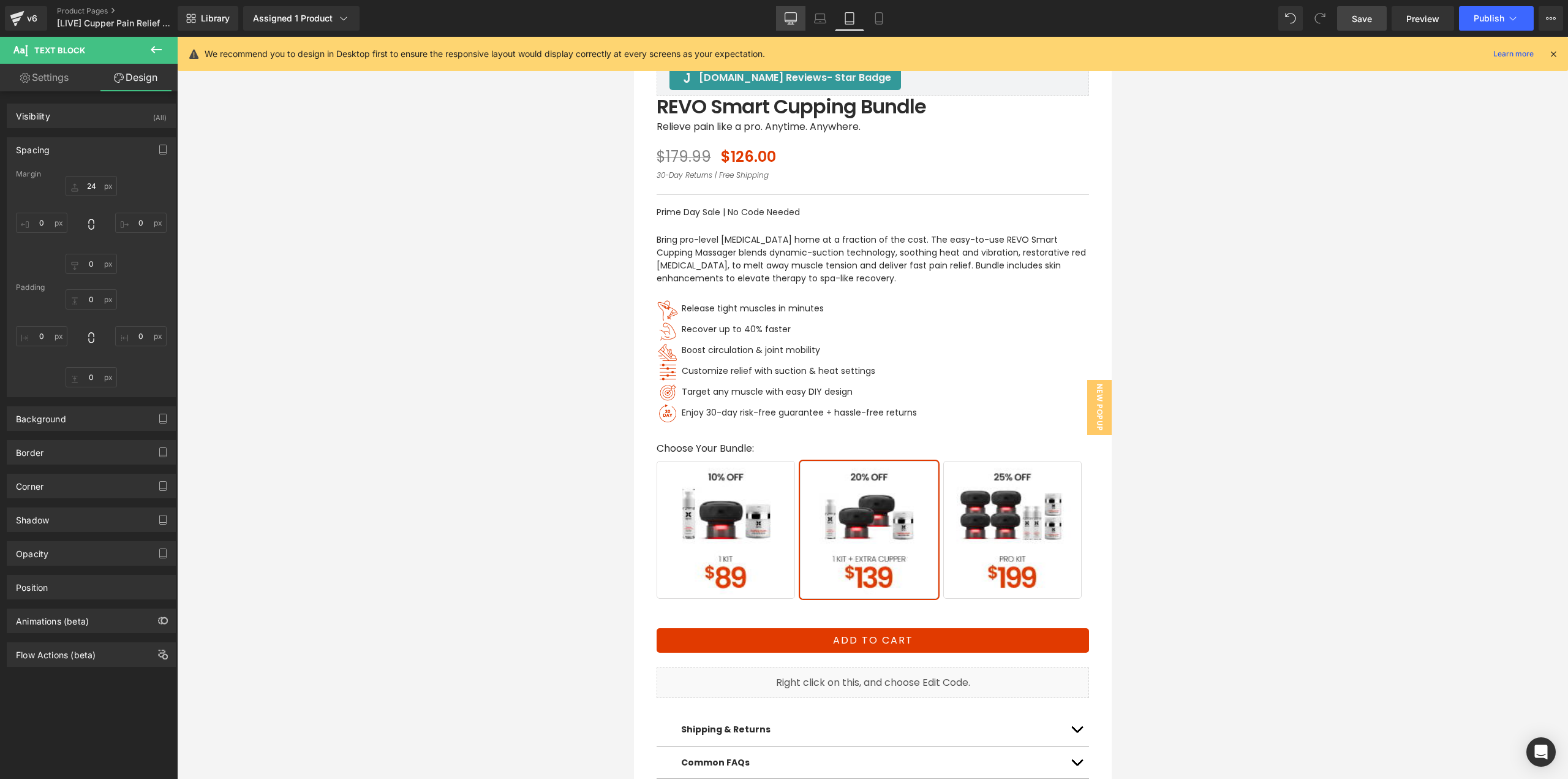
drag, startPoint x: 795, startPoint y: 13, endPoint x: 676, endPoint y: 431, distance: 434.6
click at [795, 13] on icon at bounding box center [791, 18] width 12 height 12
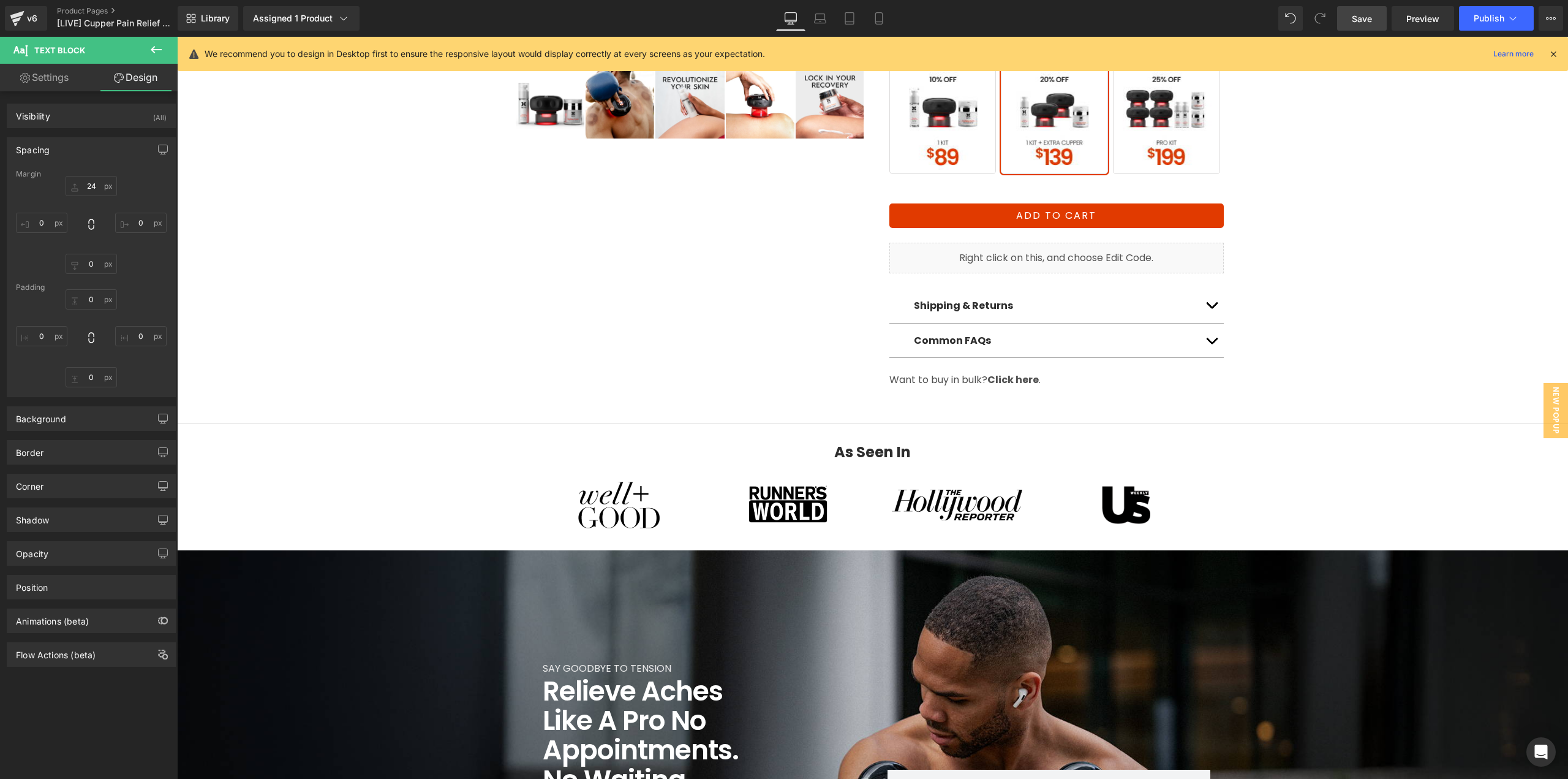
scroll to position [43, 0]
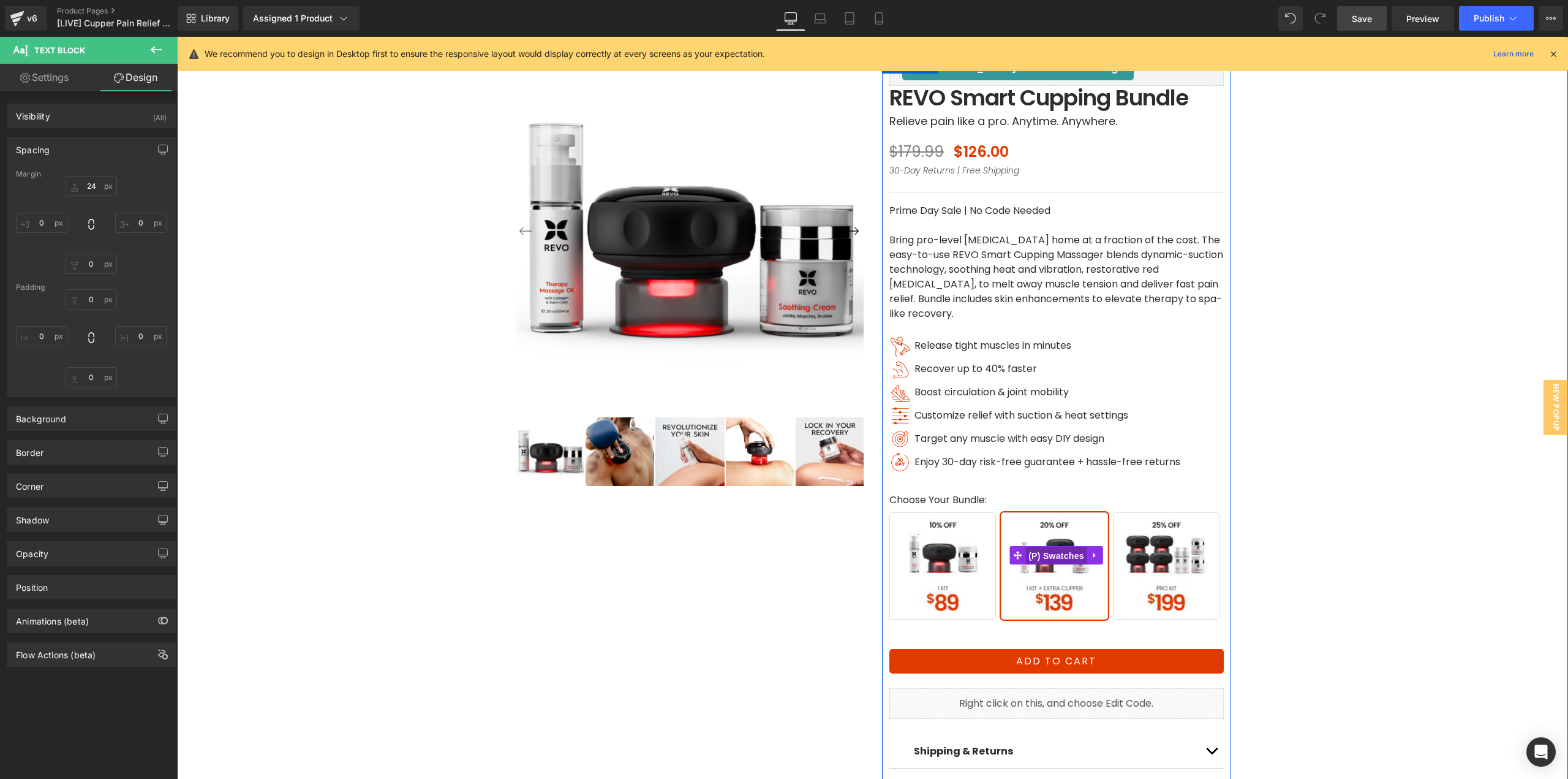
click at [1040, 558] on span "(P) Swatches" at bounding box center [1056, 556] width 62 height 19
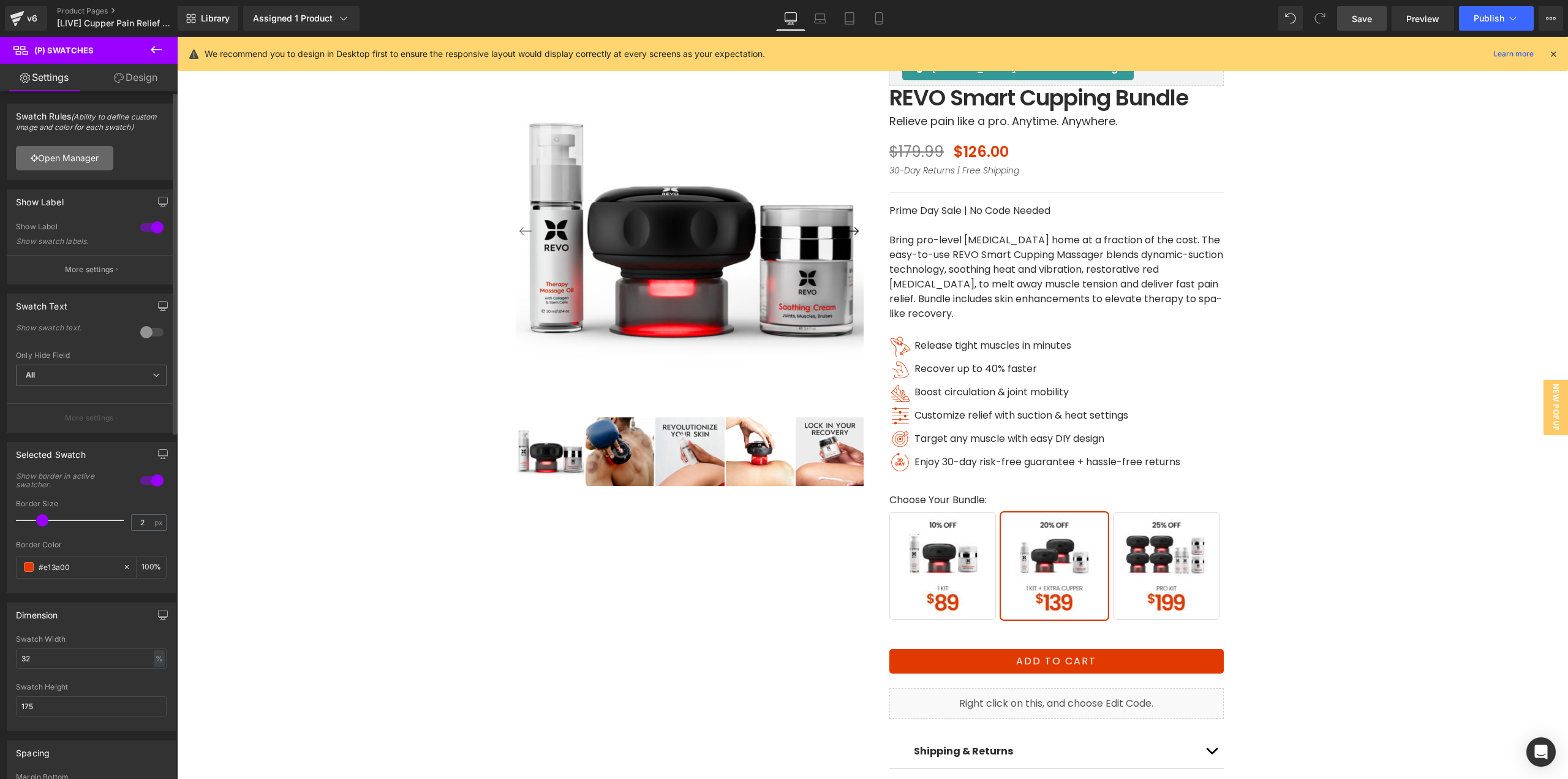
click at [86, 165] on link "Open Manager" at bounding box center [64, 158] width 97 height 25
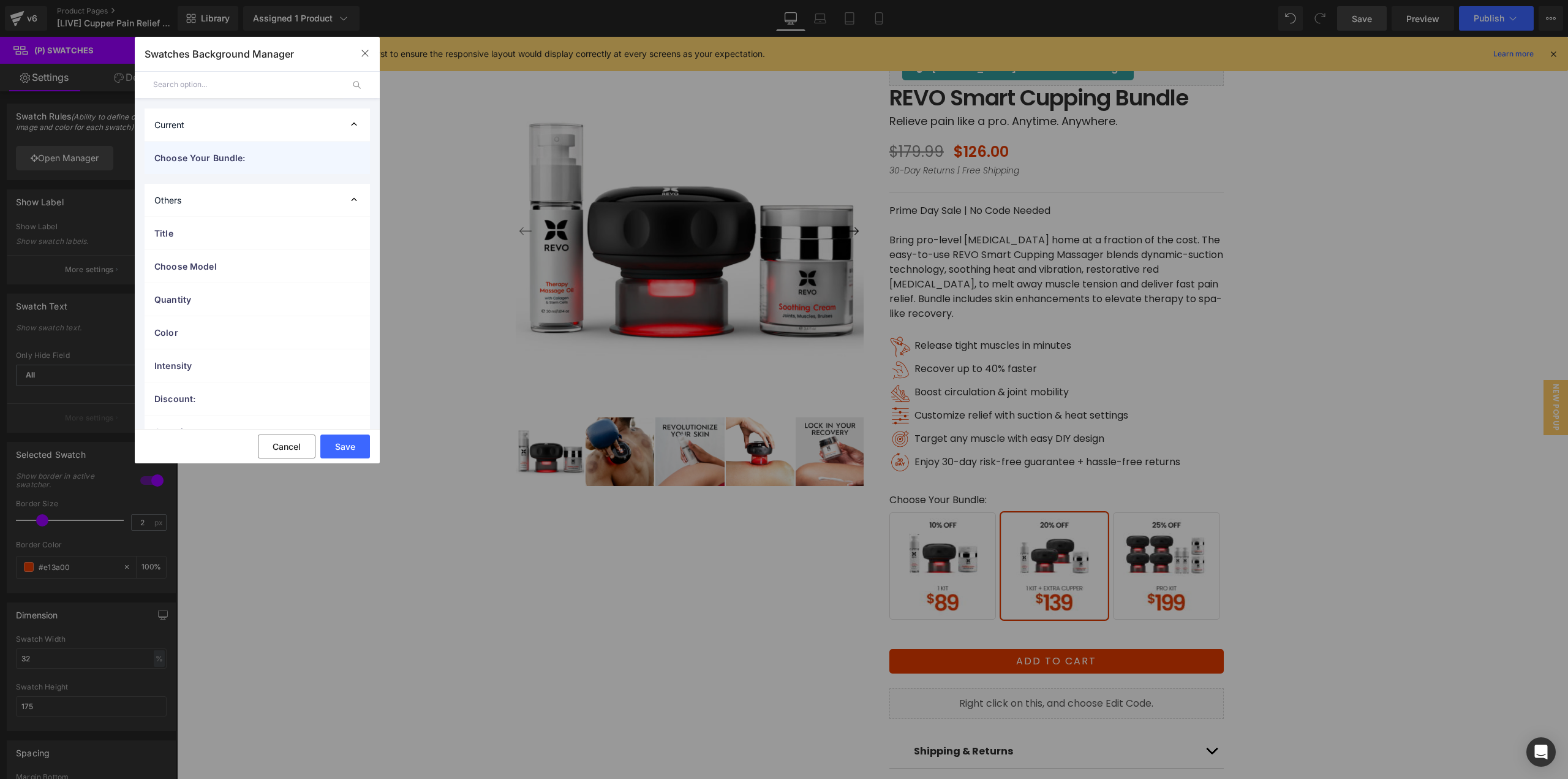
click at [220, 163] on span "Choose Your Bundle:" at bounding box center [245, 157] width 181 height 13
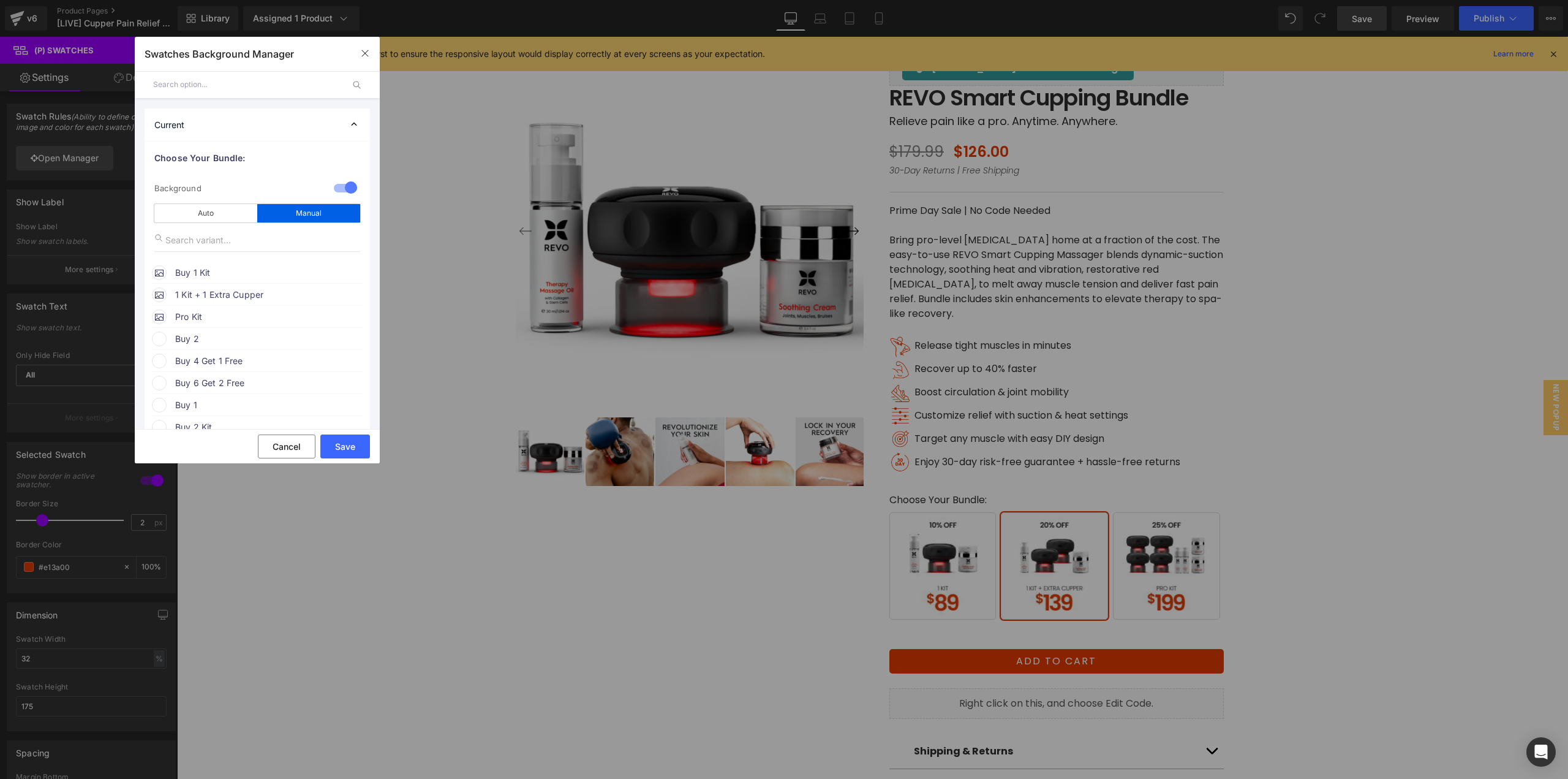
click at [228, 269] on span "Buy 1 Kit" at bounding box center [268, 273] width 186 height 15
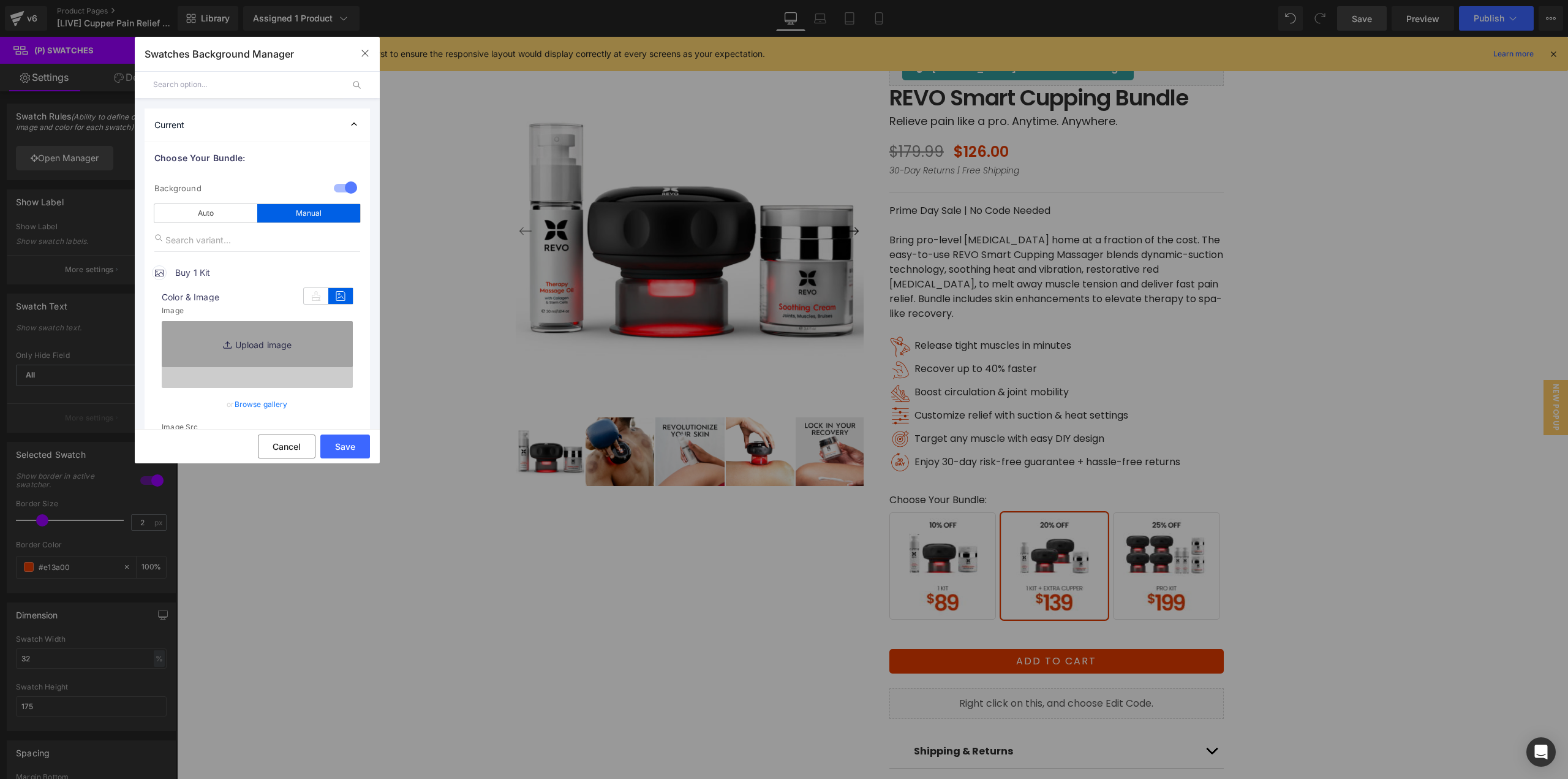
click at [252, 410] on link "Browse gallery" at bounding box center [261, 404] width 53 height 22
drag, startPoint x: 1194, startPoint y: 406, endPoint x: 1164, endPoint y: 392, distance: 33.1
click at [1194, 0] on div "Text Color Highlight Color #333333 Edit or remove link: Edit - Unlink - Cancel …" at bounding box center [784, 0] width 1568 height 0
